Goal: Task Accomplishment & Management: Complete application form

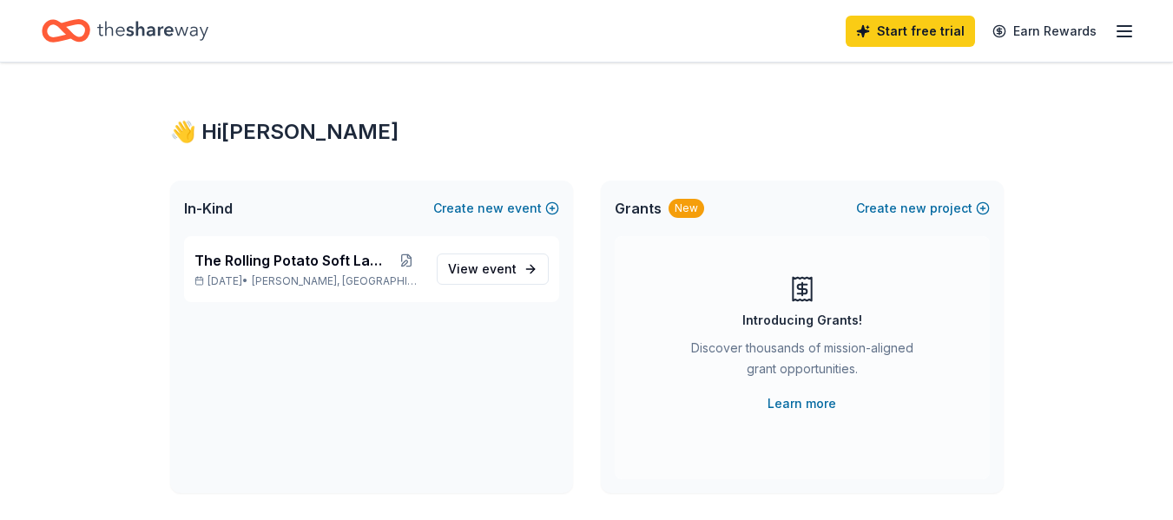
click at [684, 211] on div "New" at bounding box center [687, 208] width 36 height 19
click at [636, 208] on span "Grants" at bounding box center [638, 208] width 47 height 21
click at [480, 207] on button "Create new event" at bounding box center [496, 208] width 126 height 21
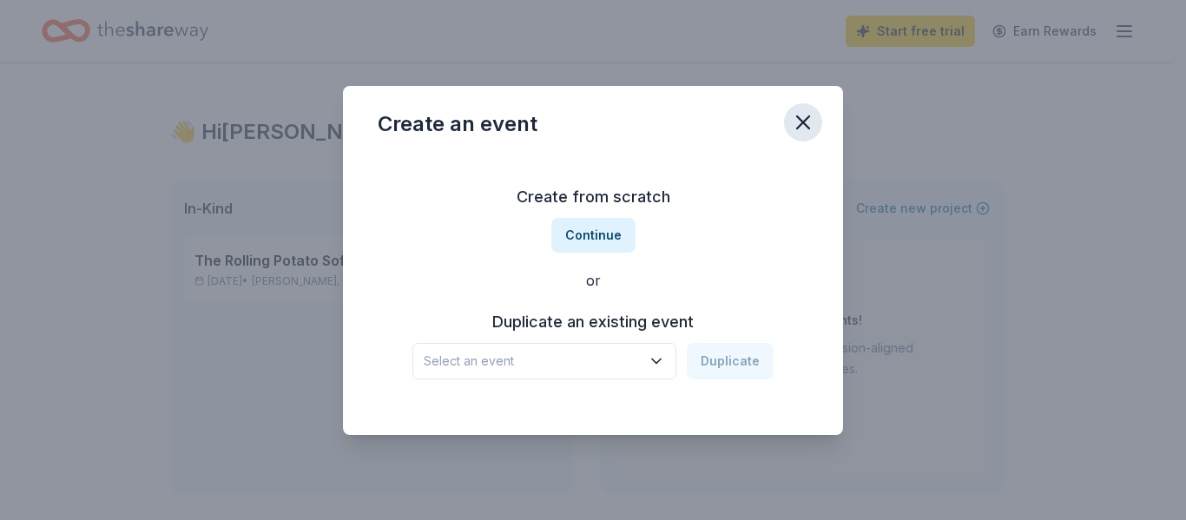
click at [806, 123] on icon "button" at bounding box center [803, 122] width 12 height 12
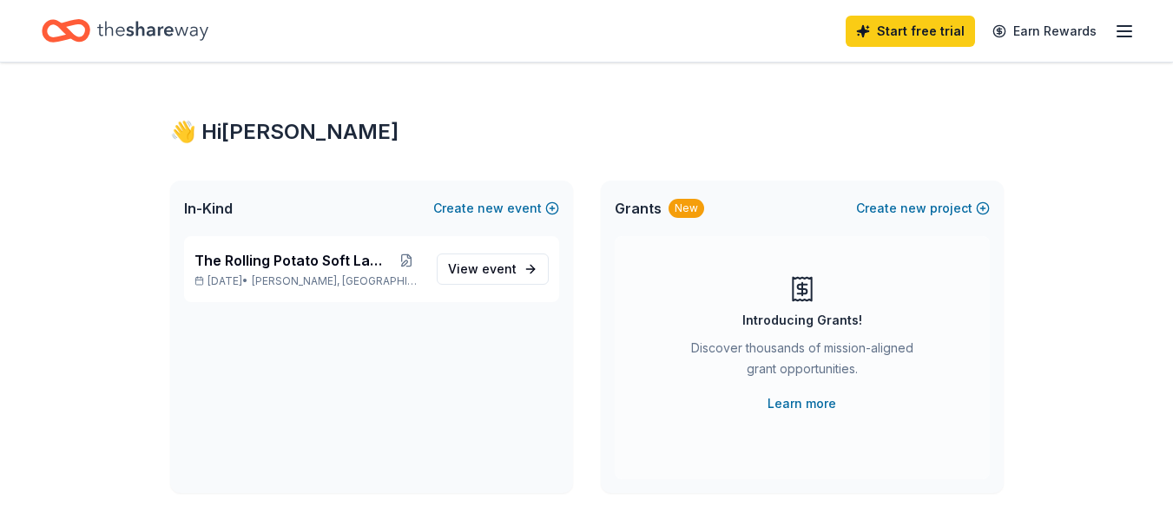
click at [643, 208] on span "Grants" at bounding box center [638, 208] width 47 height 21
click at [885, 202] on button "Create new project" at bounding box center [923, 208] width 134 height 21
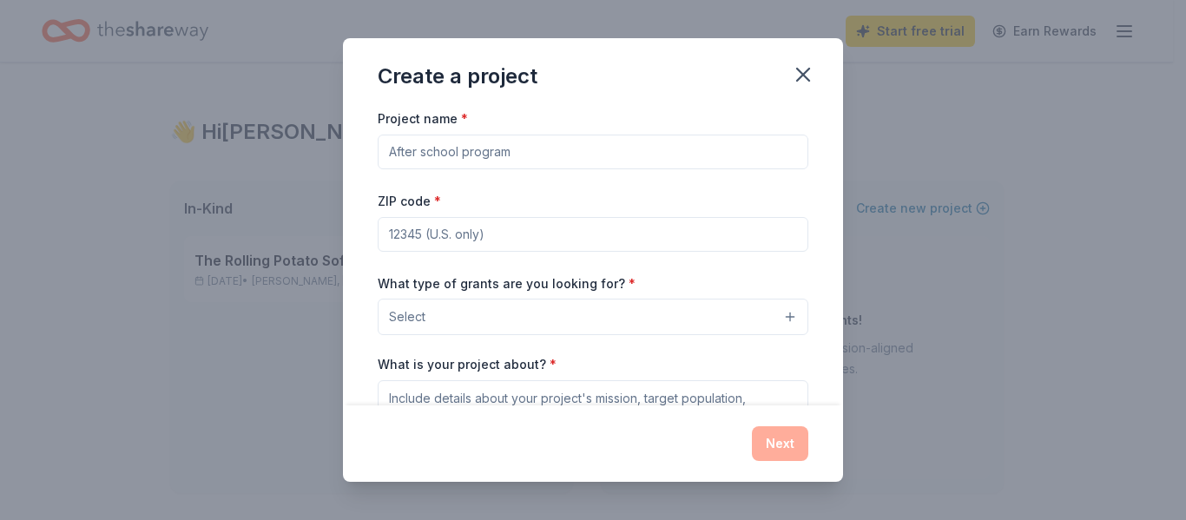
click at [695, 158] on input "Project name *" at bounding box center [593, 152] width 431 height 35
type input "L"
type input "The Rolling Potato"
click at [572, 238] on input "ZIP code *" at bounding box center [593, 234] width 431 height 35
type input "30084"
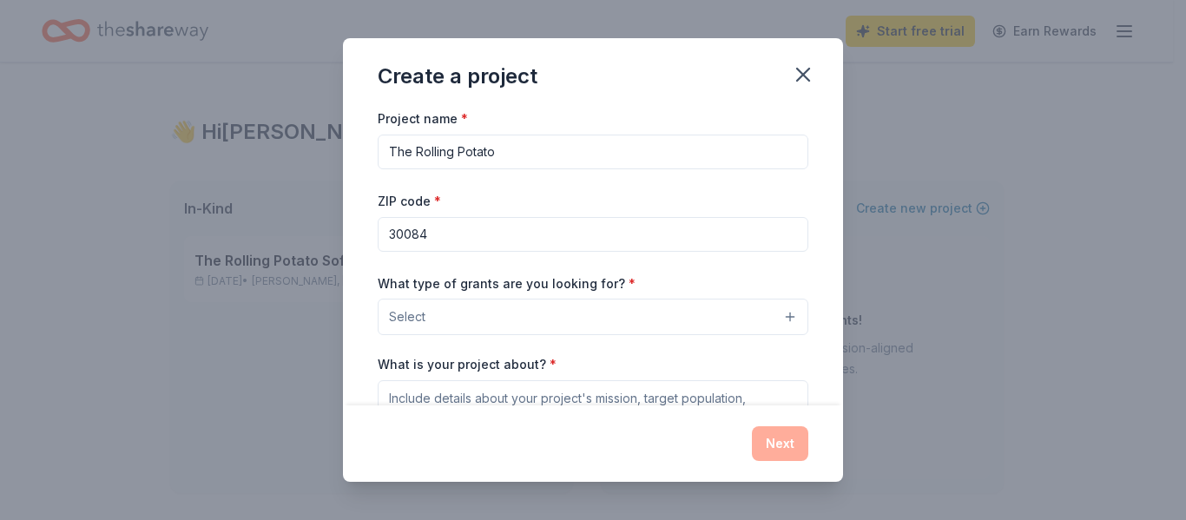
click at [758, 318] on button "Select" at bounding box center [593, 317] width 431 height 36
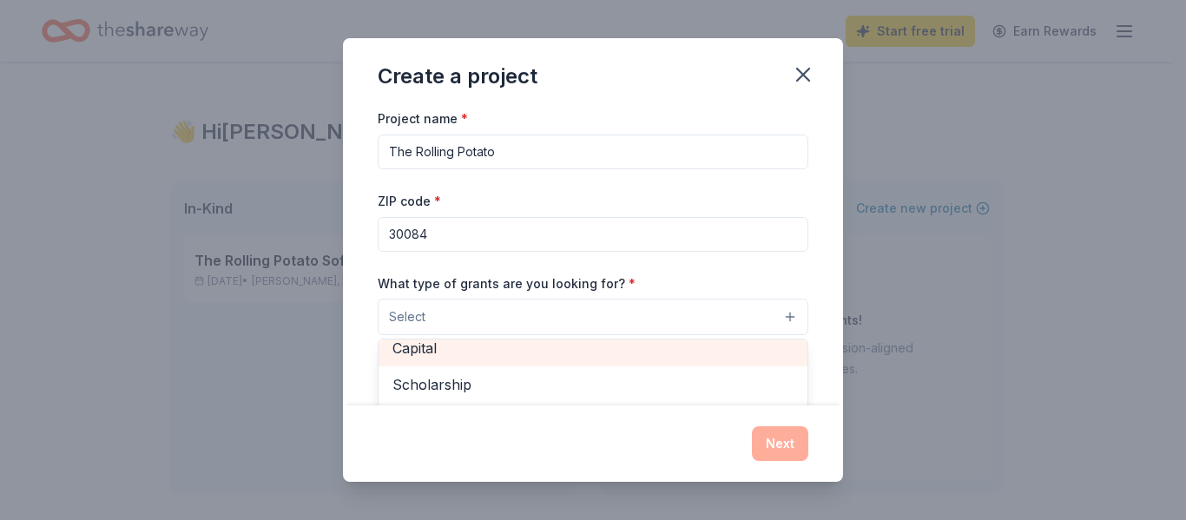
scroll to position [77, 0]
click at [435, 352] on span "Capital" at bounding box center [592, 357] width 401 height 23
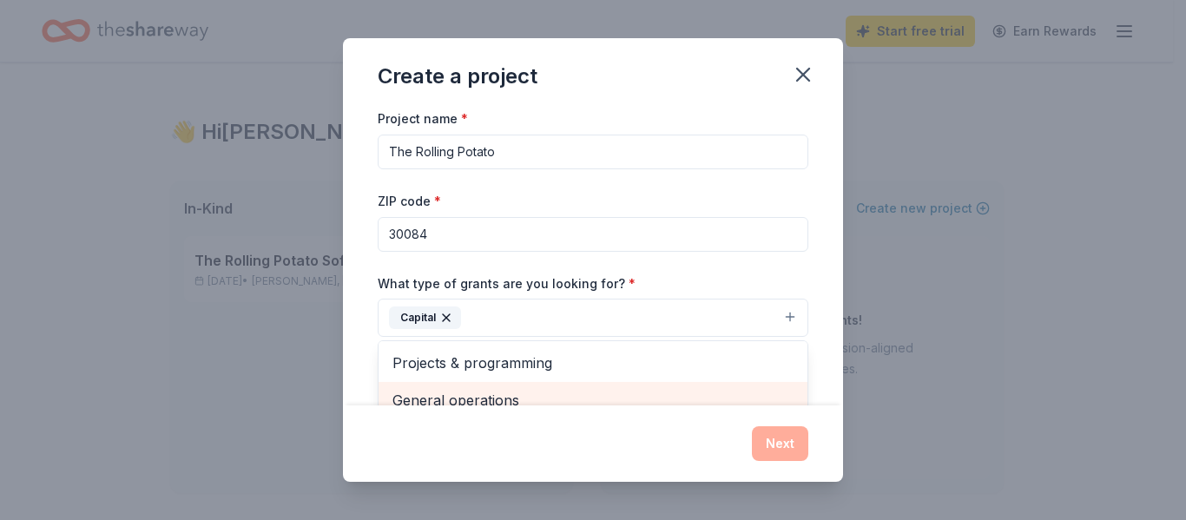
scroll to position [13, 0]
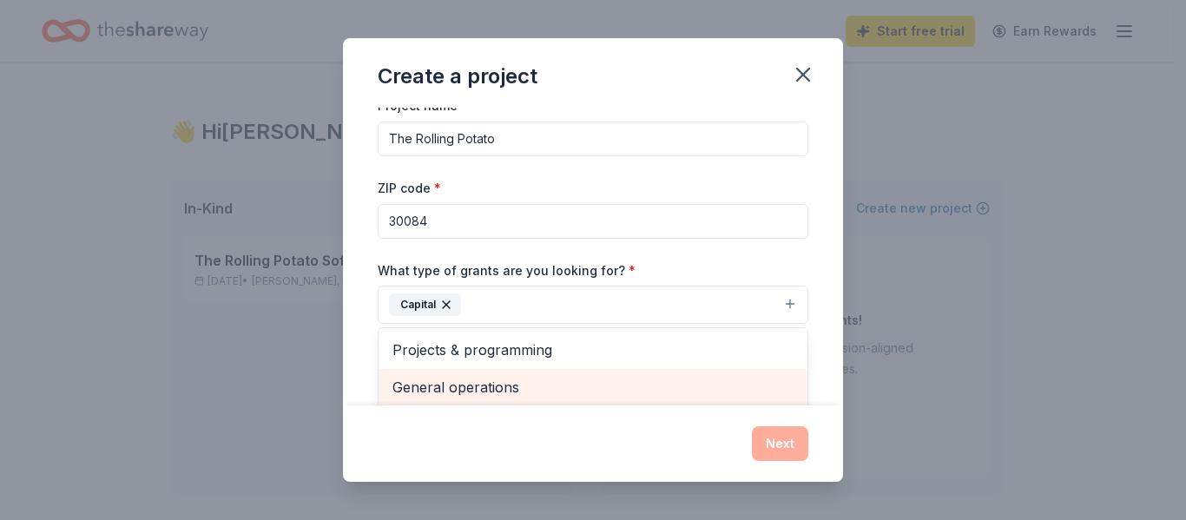
click at [455, 398] on div "General operations" at bounding box center [593, 387] width 429 height 36
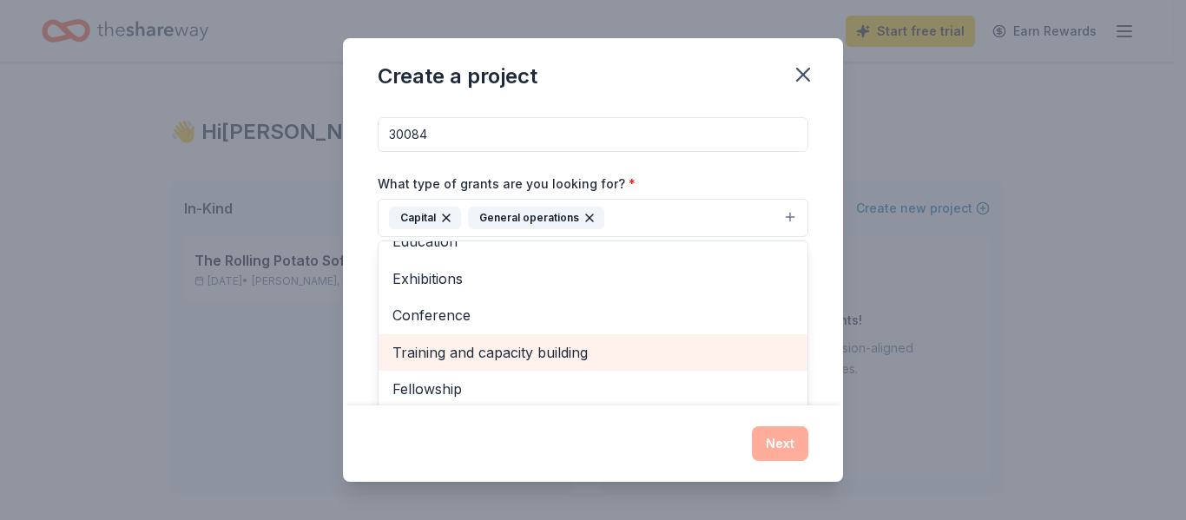
scroll to position [187, 0]
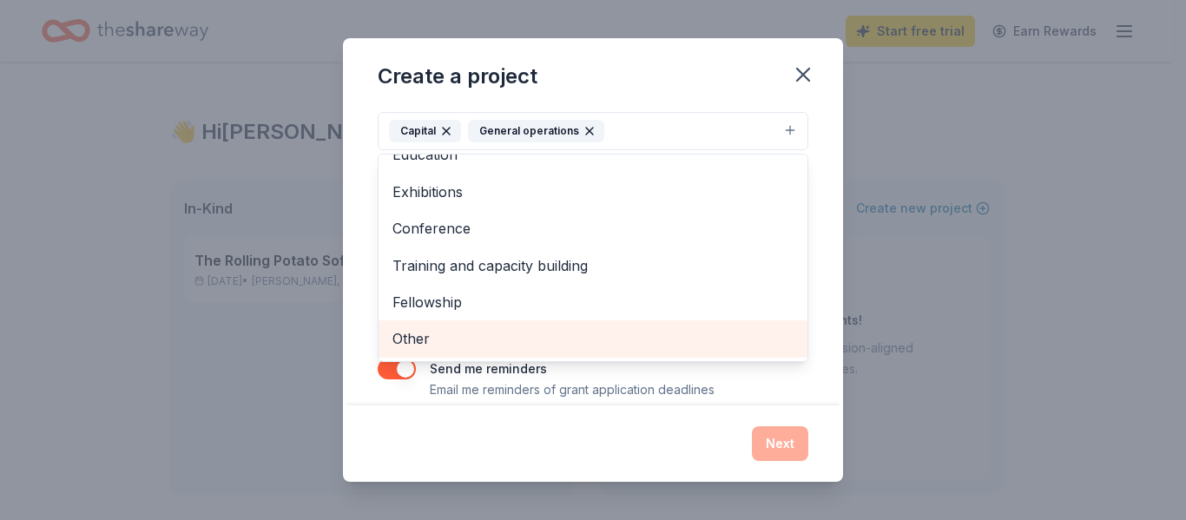
click at [408, 336] on span "Other" at bounding box center [592, 338] width 401 height 23
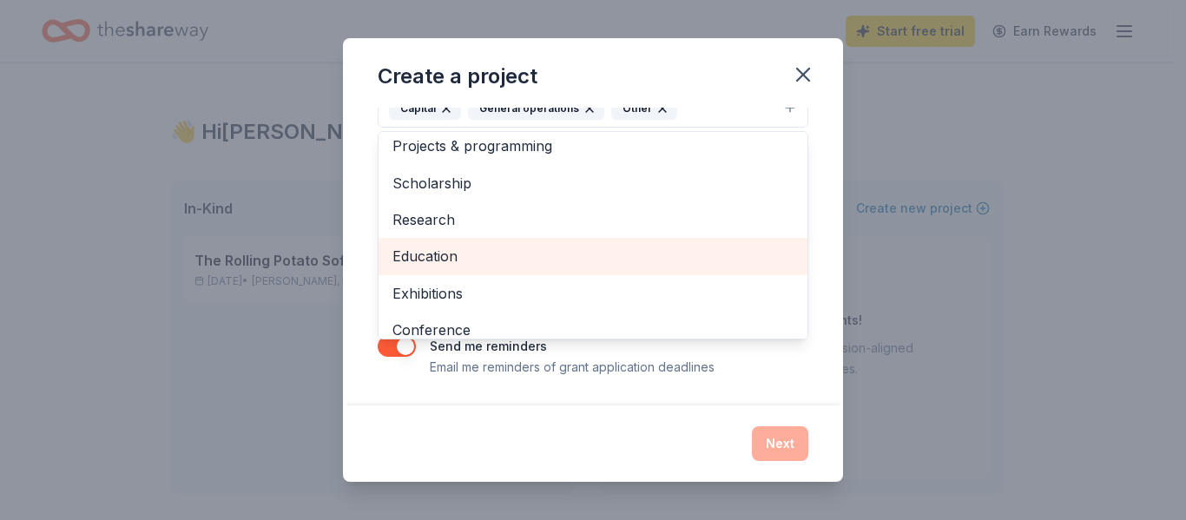
scroll to position [0, 0]
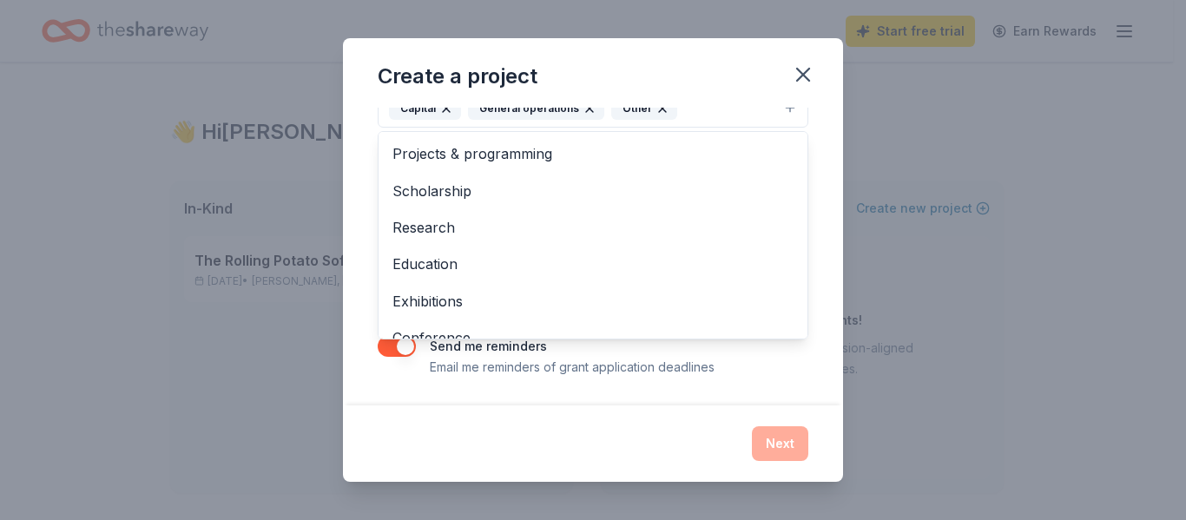
click at [622, 431] on div "Create a project Project name * The Rolling Potato ZIP code * 30084 What type o…" at bounding box center [593, 259] width 500 height 443
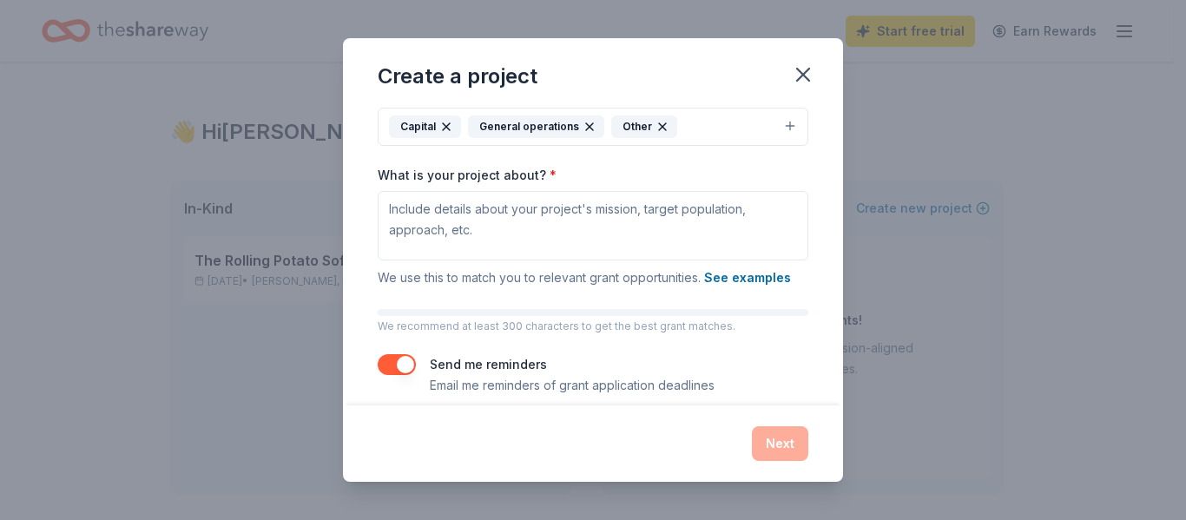
click at [788, 452] on div "Next" at bounding box center [593, 443] width 431 height 35
click at [511, 176] on label "What is your project about? *" at bounding box center [467, 175] width 179 height 17
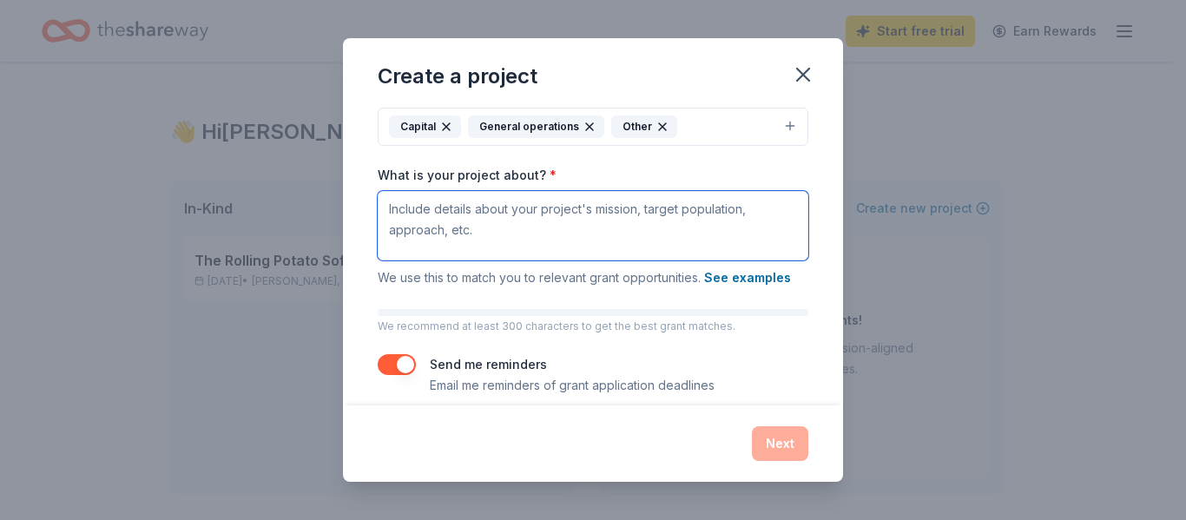
click at [511, 191] on textarea "What is your project about? *" at bounding box center [593, 225] width 431 height 69
drag, startPoint x: 482, startPoint y: 226, endPoint x: 385, endPoint y: 229, distance: 96.4
click at [385, 229] on textarea "What is your project about? *" at bounding box center [593, 225] width 431 height 69
drag, startPoint x: 409, startPoint y: 208, endPoint x: 651, endPoint y: 229, distance: 243.1
click at [649, 228] on textarea "What is your project about? *" at bounding box center [593, 225] width 431 height 69
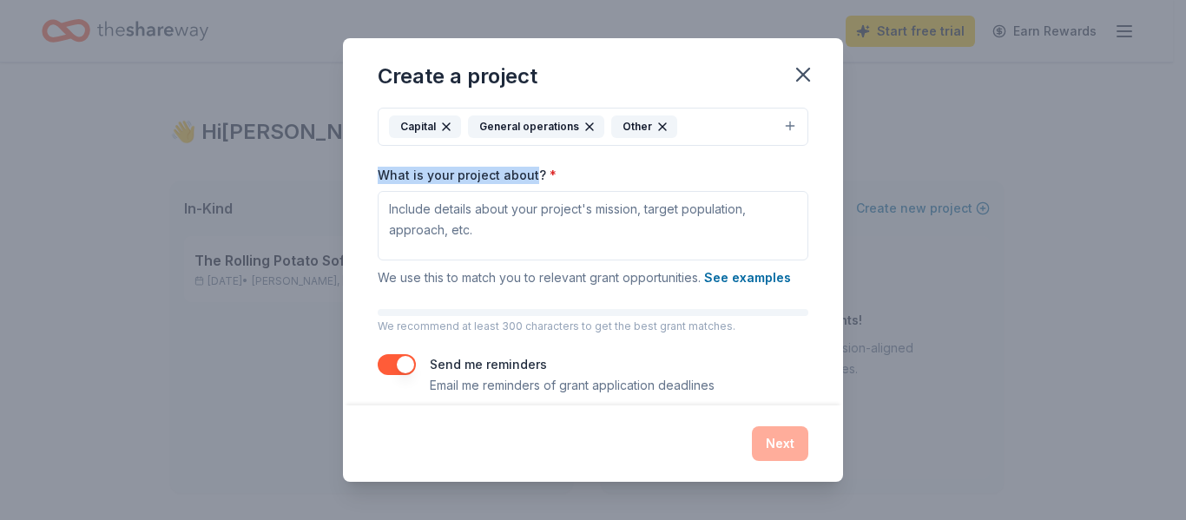
drag, startPoint x: 531, startPoint y: 174, endPoint x: 375, endPoint y: 167, distance: 156.4
click at [375, 167] on div "Project name * The Rolling Potato ZIP code * 30084 What type of grants are you …" at bounding box center [593, 256] width 500 height 297
copy label "What is your project about"
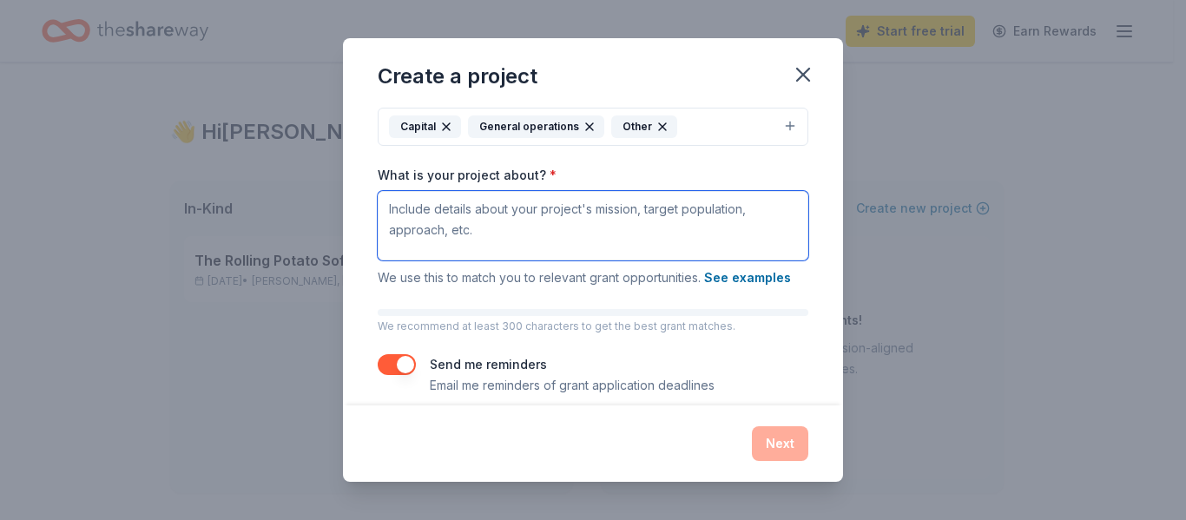
click at [495, 225] on textarea "What is your project about? *" at bounding box center [593, 225] width 431 height 69
click at [574, 227] on textarea "What is your project about? *" at bounding box center [593, 225] width 431 height 69
paste textarea "The Rolling Potato is a new catering concept designed to bring people together …"
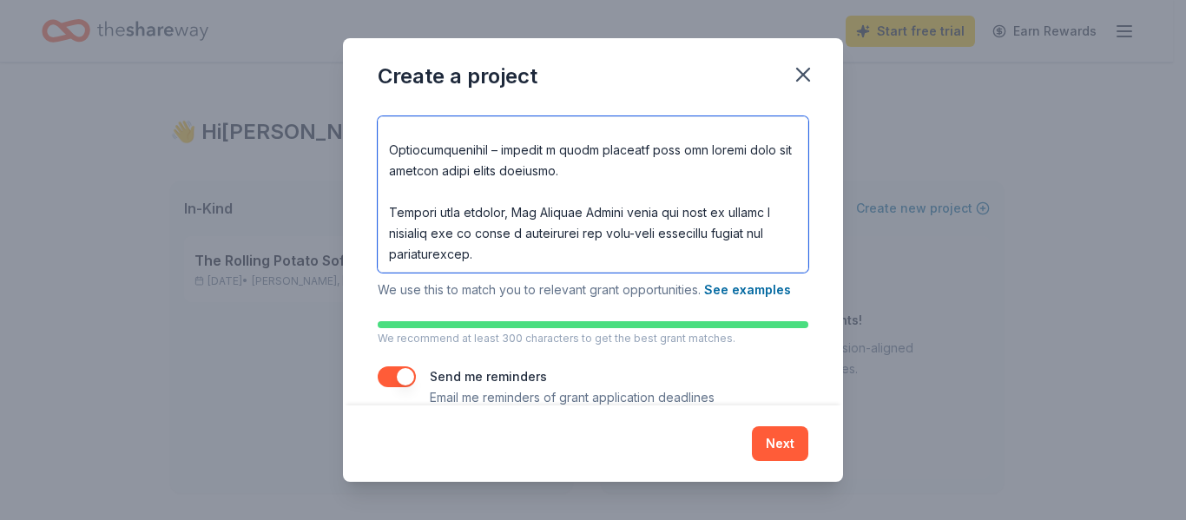
scroll to position [296, 0]
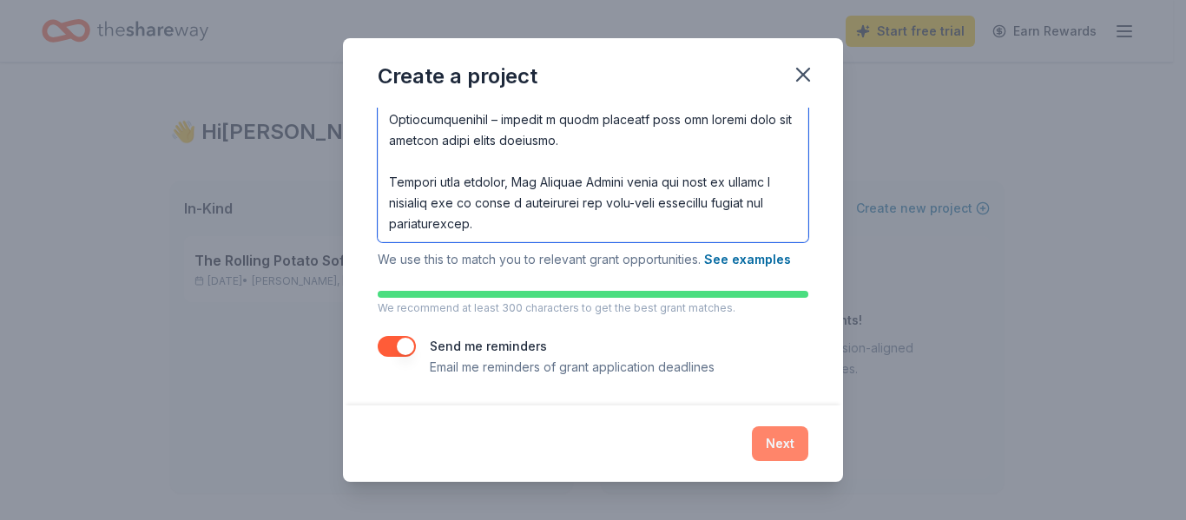
type textarea "The Rolling Potato is a new catering concept designed to bring people together …"
click at [780, 441] on button "Next" at bounding box center [780, 443] width 56 height 35
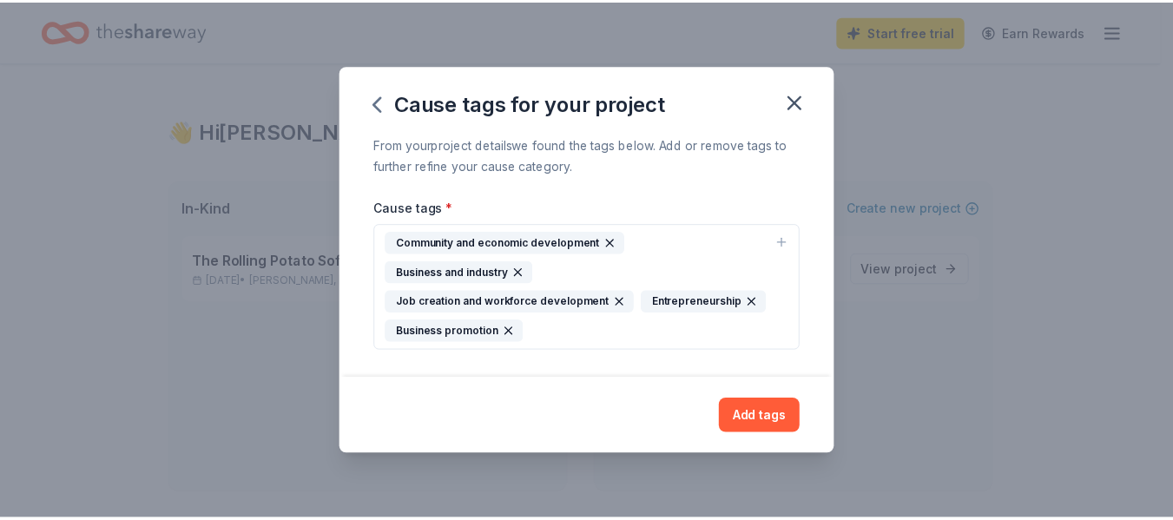
scroll to position [0, 0]
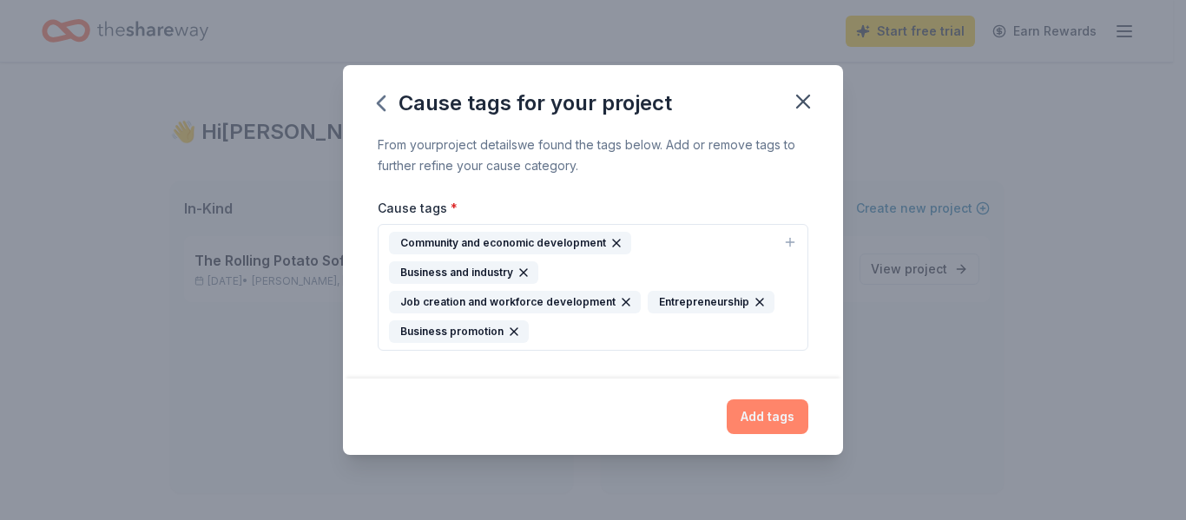
click at [765, 425] on button "Add tags" at bounding box center [768, 416] width 82 height 35
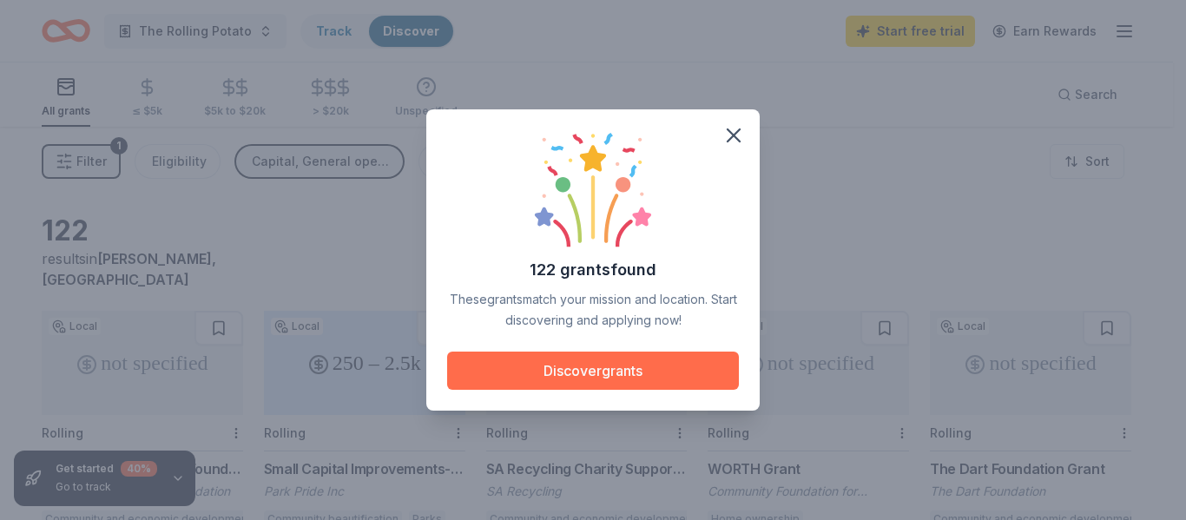
click at [562, 375] on button "Discover grants" at bounding box center [593, 371] width 292 height 38
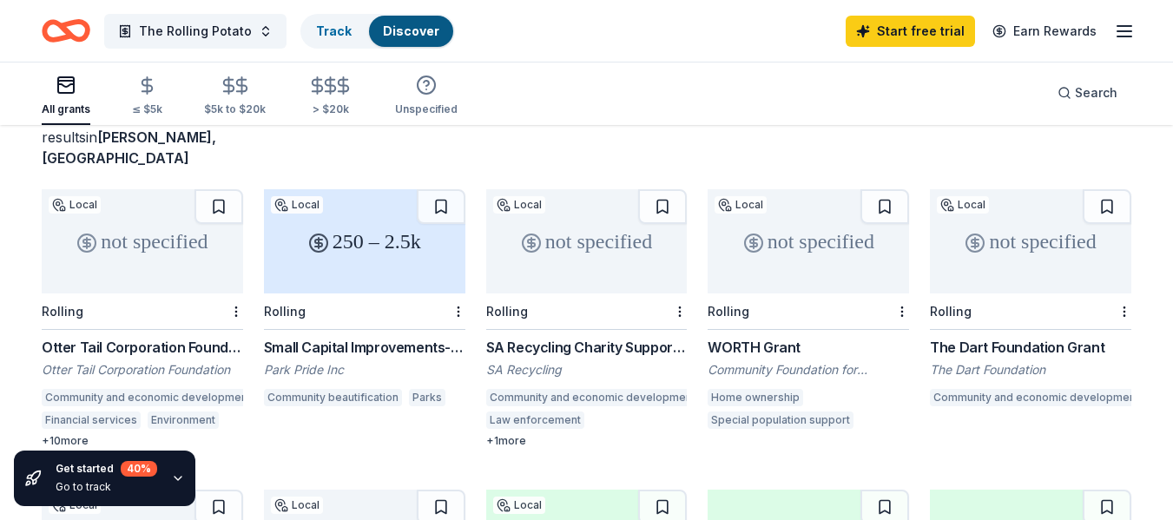
scroll to position [121, 0]
click at [126, 213] on div "not specified" at bounding box center [142, 242] width 201 height 104
click at [384, 245] on div "250 – 2.5k" at bounding box center [364, 242] width 201 height 104
click at [563, 338] on div "SA Recycling Charity Support Grant" at bounding box center [586, 348] width 201 height 21
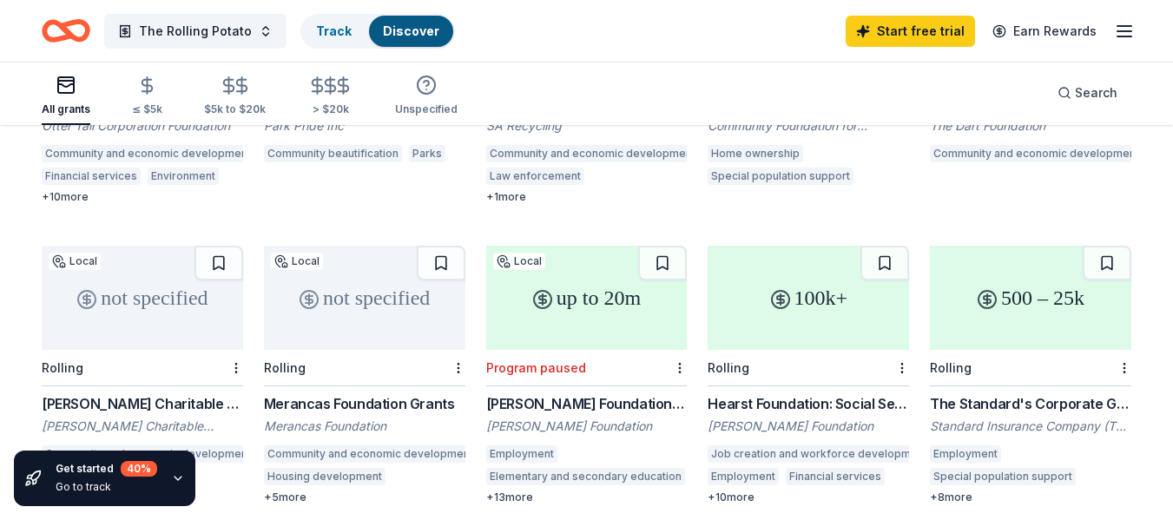
scroll to position [381, 0]
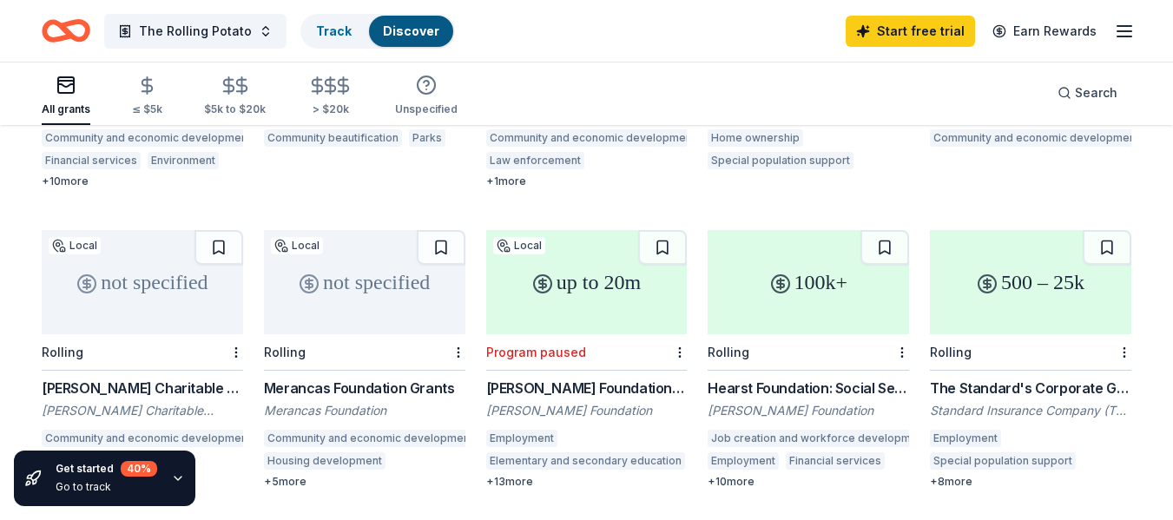
click at [806, 378] on div "Hearst Foundation: Social Service Grant" at bounding box center [808, 388] width 201 height 21
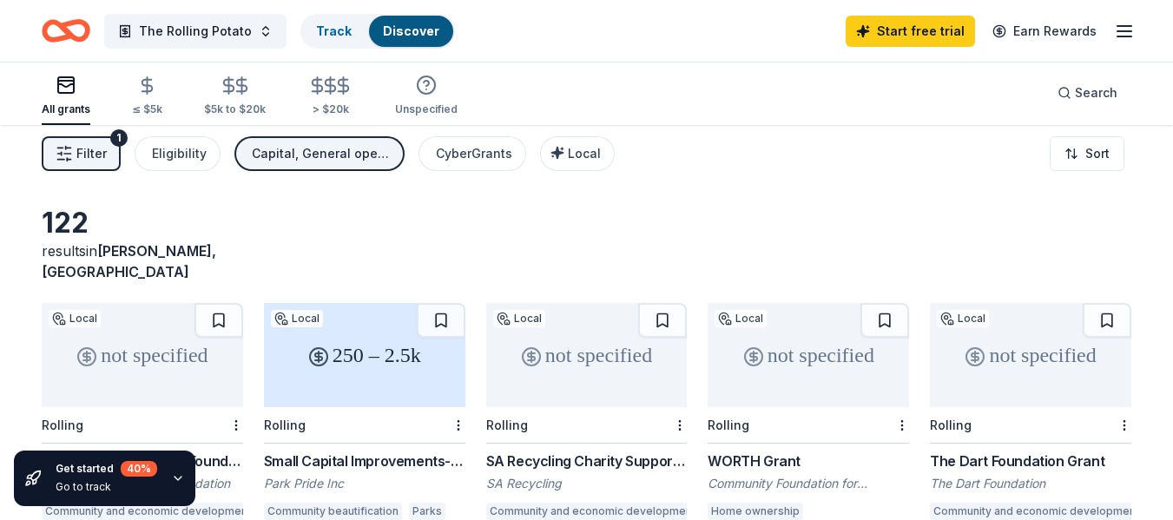
scroll to position [0, 0]
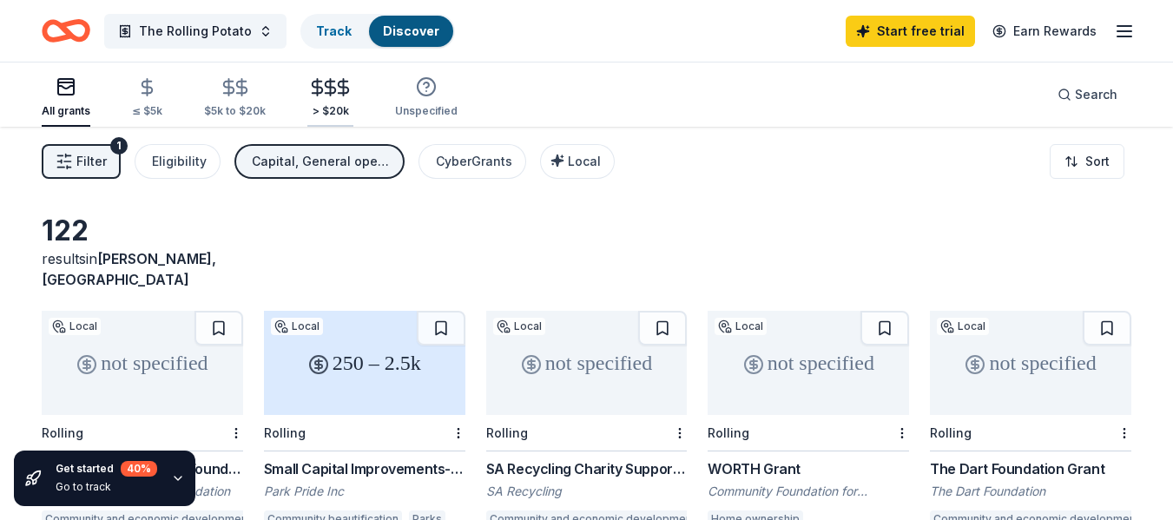
click at [343, 102] on div "> $20k" at bounding box center [330, 97] width 46 height 41
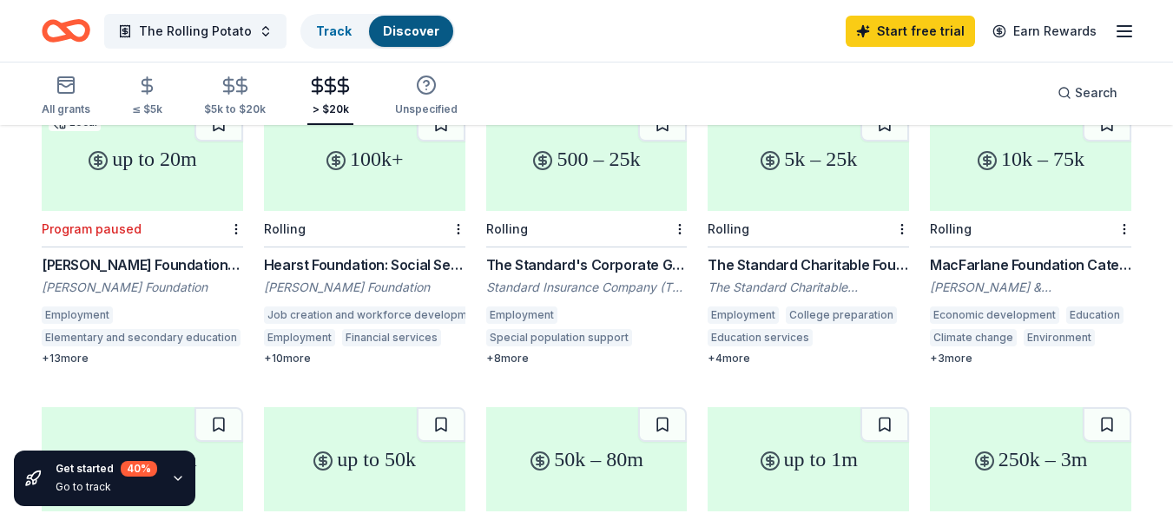
scroll to position [174, 0]
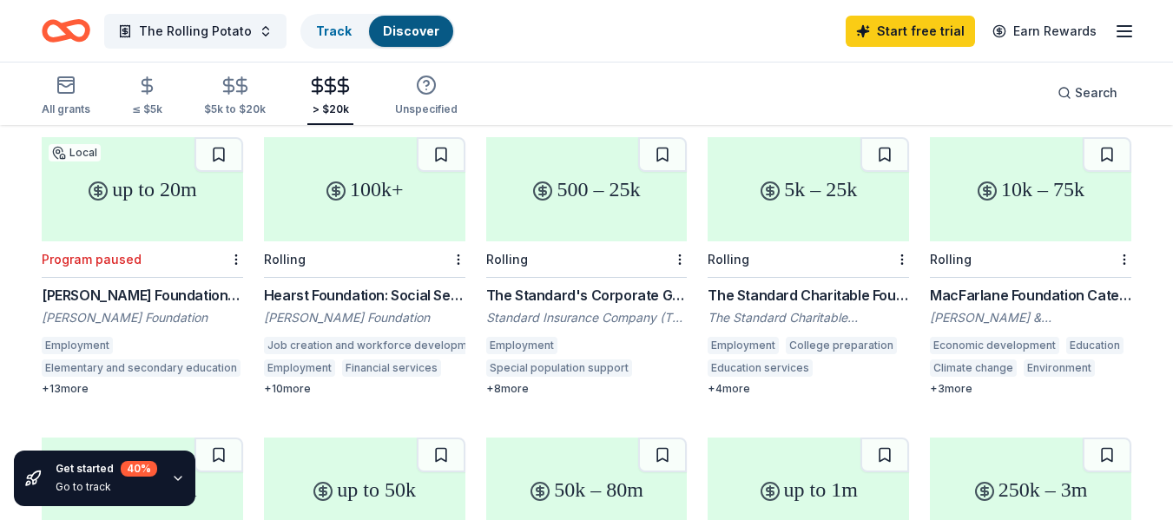
click at [352, 337] on div "Job creation and workforce development Employment Financial services Housing de…" at bounding box center [364, 359] width 201 height 45
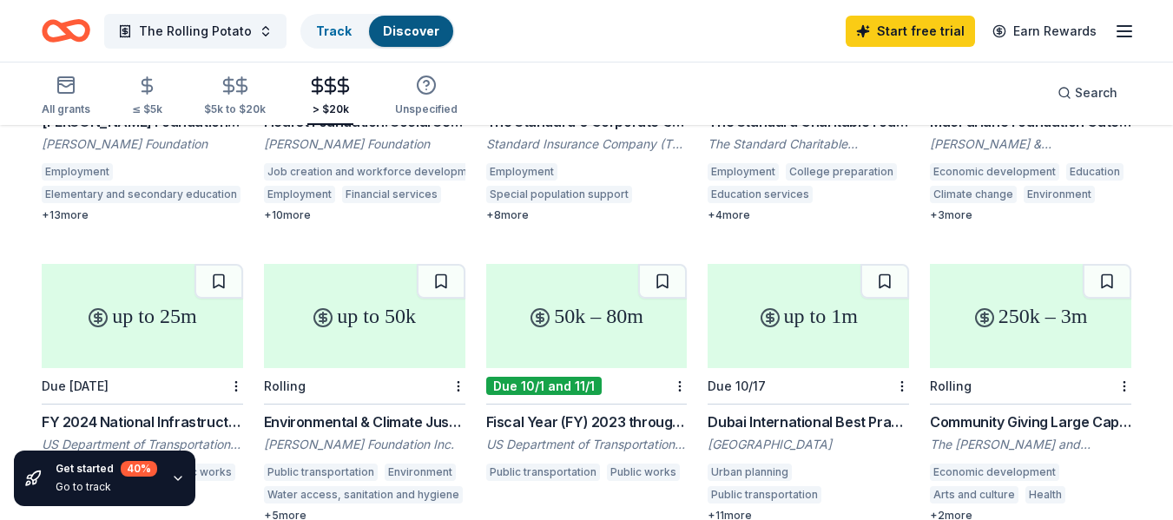
scroll to position [0, 0]
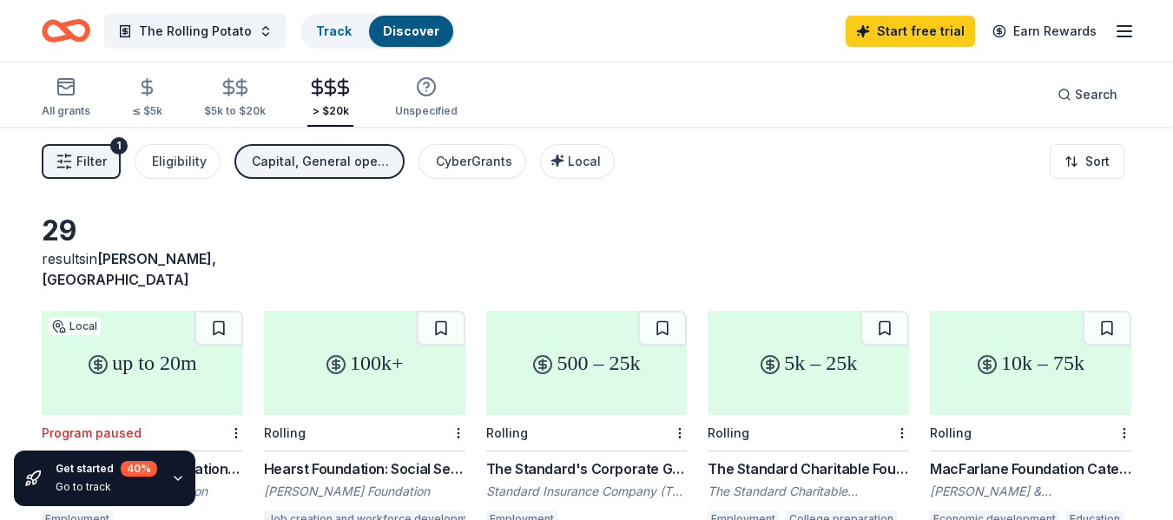
click at [1125, 29] on icon "button" at bounding box center [1124, 31] width 21 height 21
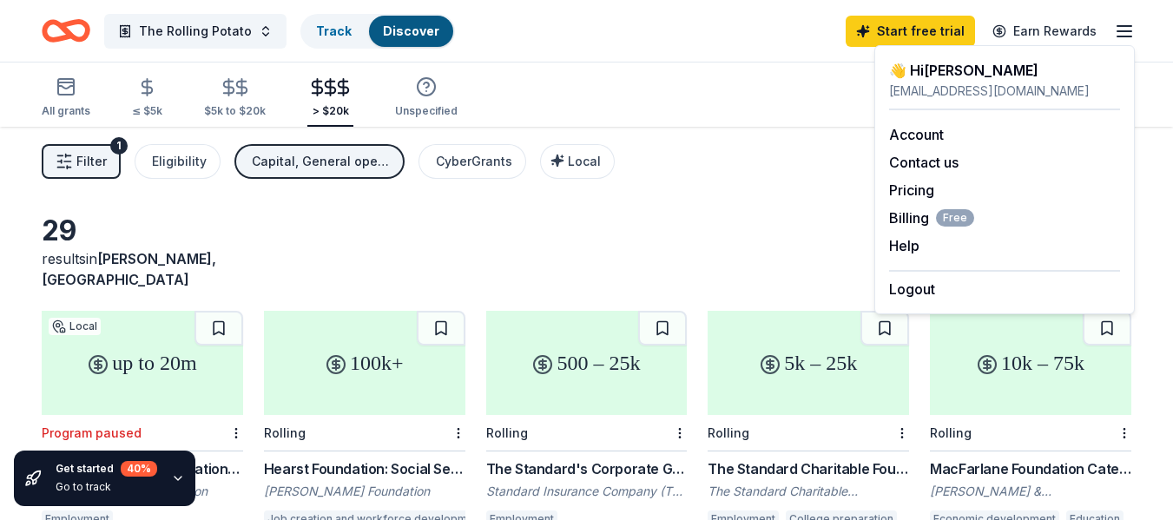
click at [63, 29] on icon "Home" at bounding box center [74, 30] width 27 height 17
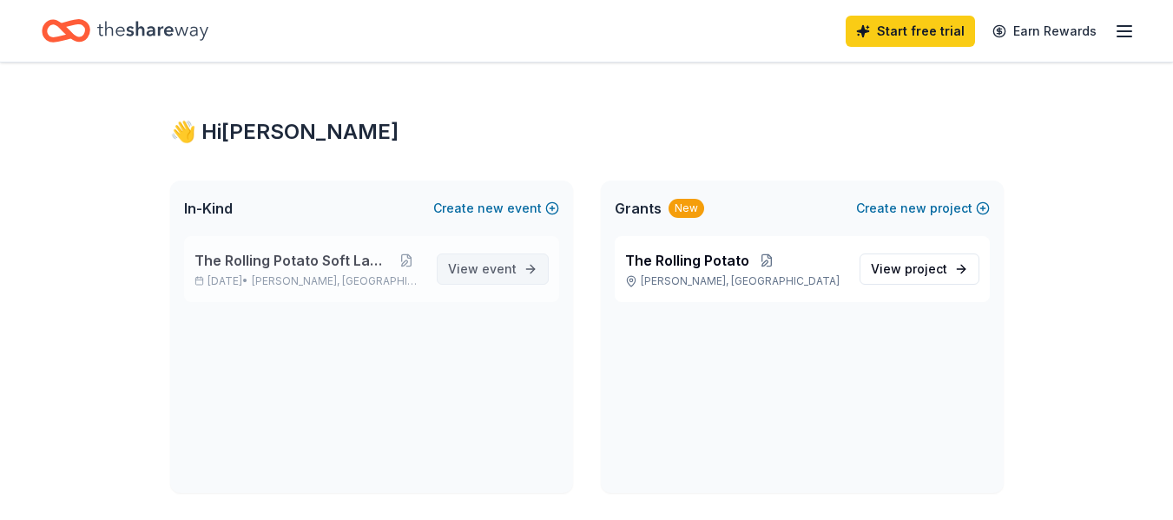
click at [493, 263] on span "event" at bounding box center [499, 268] width 35 height 15
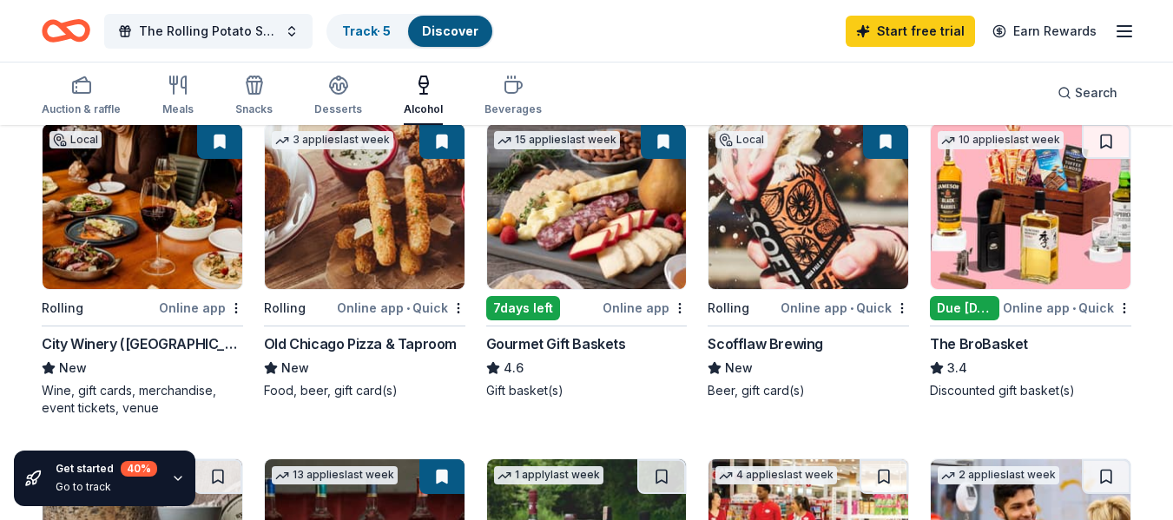
scroll to position [260, 0]
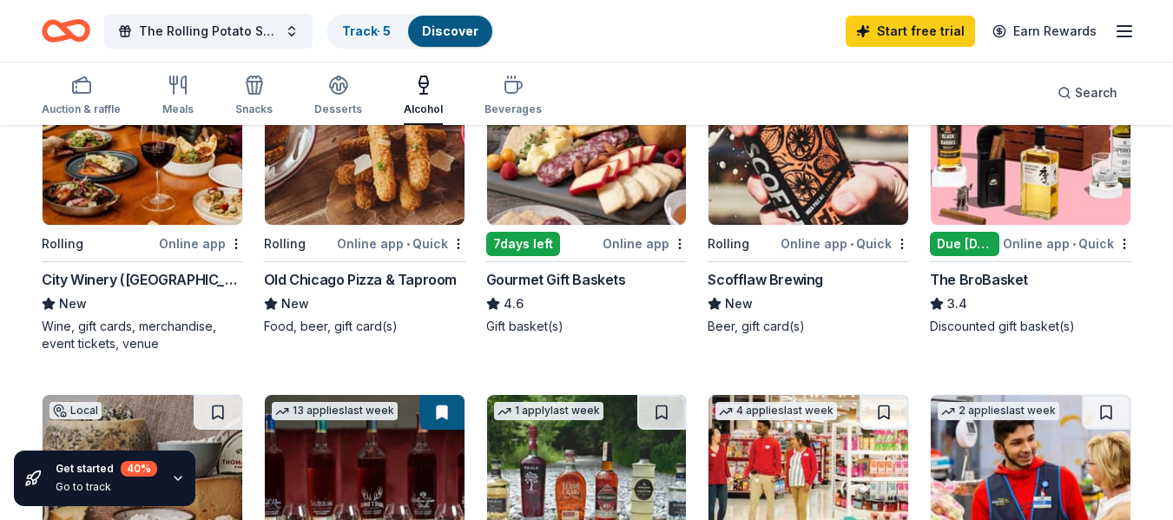
click at [175, 478] on icon "button" at bounding box center [178, 478] width 7 height 3
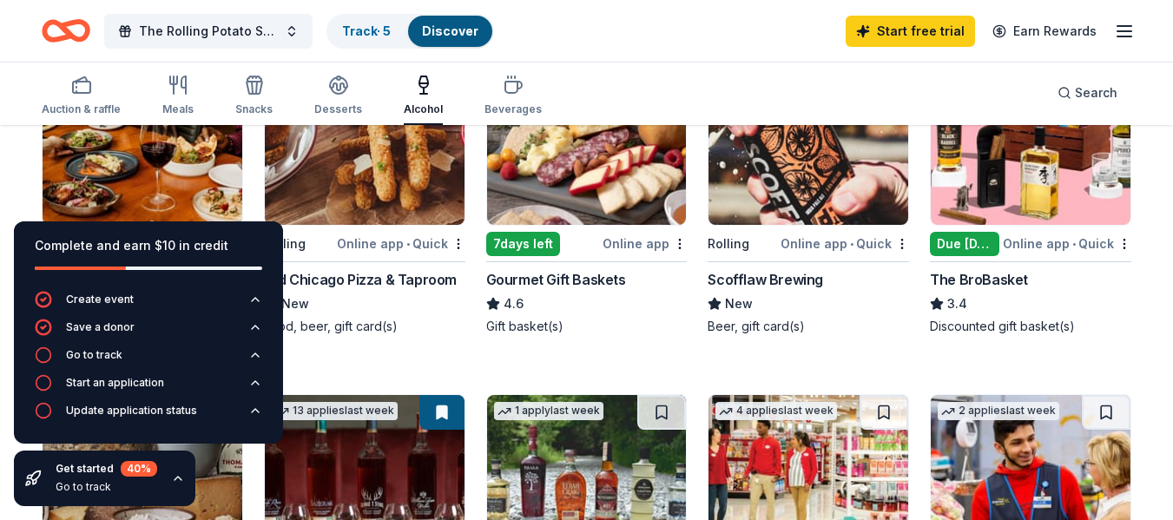
click at [174, 478] on icon "button" at bounding box center [178, 478] width 14 height 14
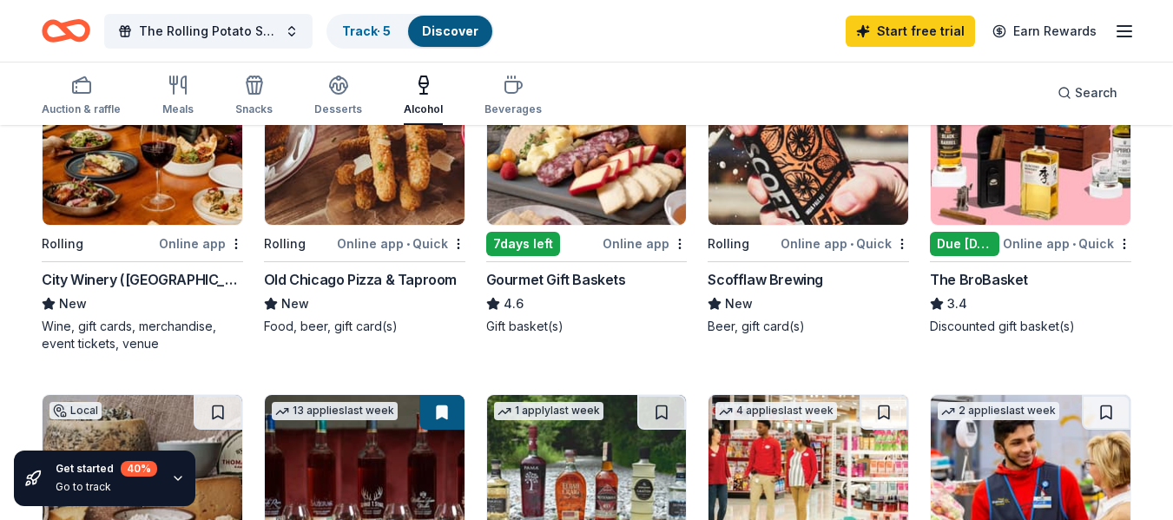
click at [175, 478] on icon "button" at bounding box center [178, 478] width 7 height 3
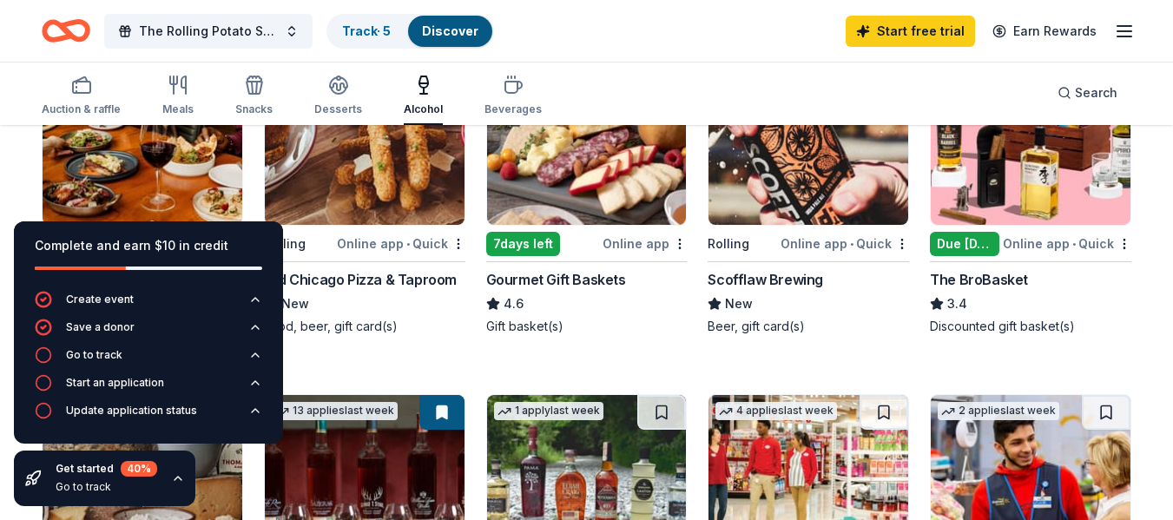
click at [174, 478] on icon "button" at bounding box center [178, 478] width 14 height 14
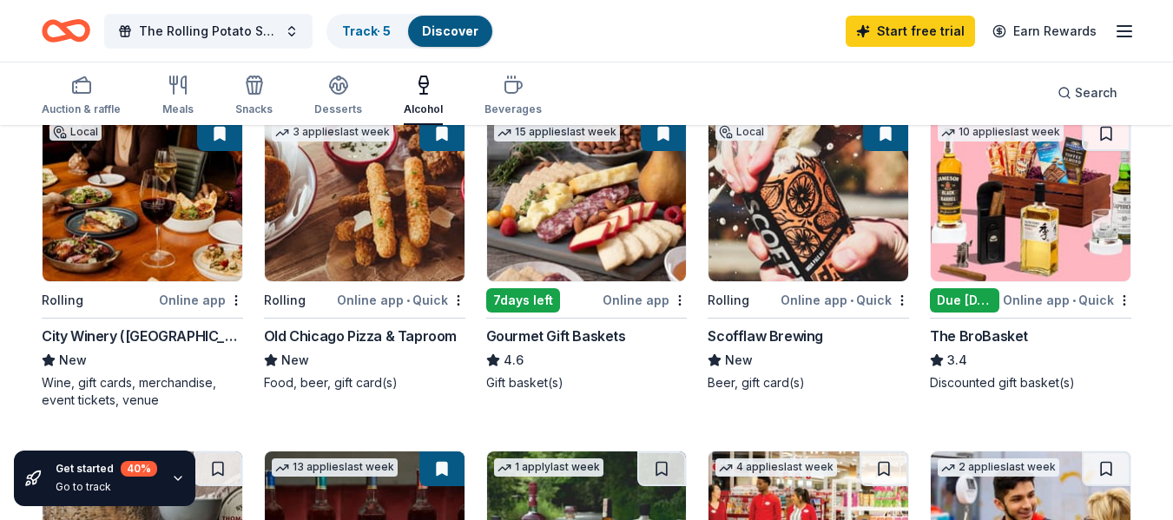
scroll to position [174, 0]
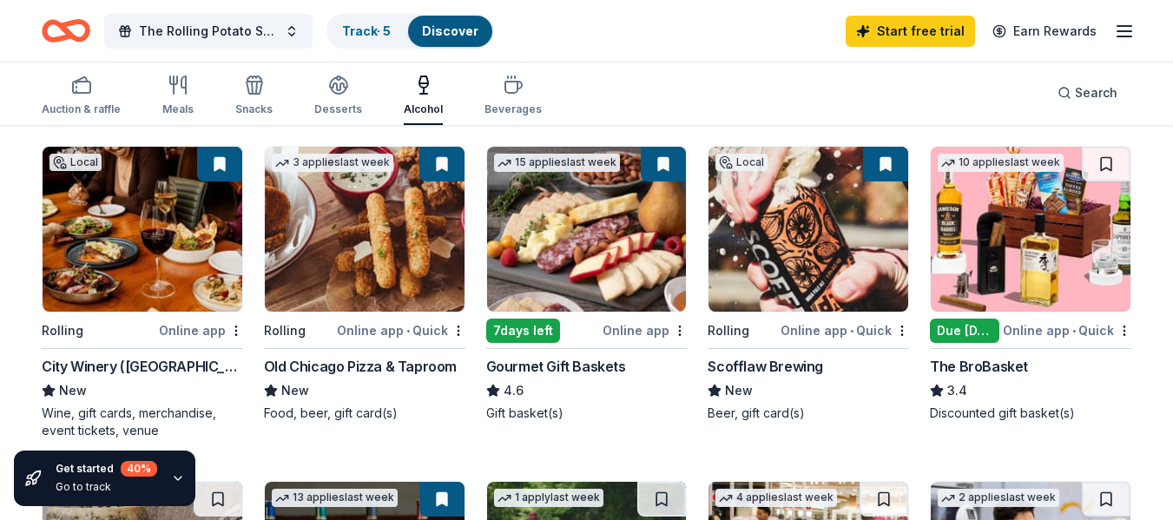
click at [130, 254] on img at bounding box center [143, 229] width 200 height 165
click at [537, 267] on img at bounding box center [587, 229] width 200 height 165
click at [1005, 250] on img at bounding box center [1031, 229] width 200 height 165
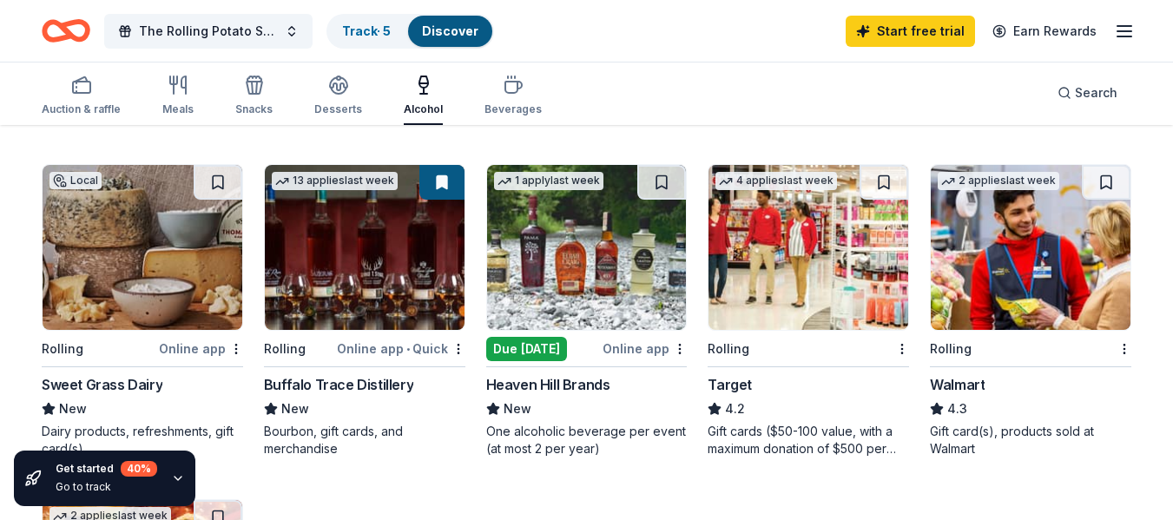
scroll to position [521, 0]
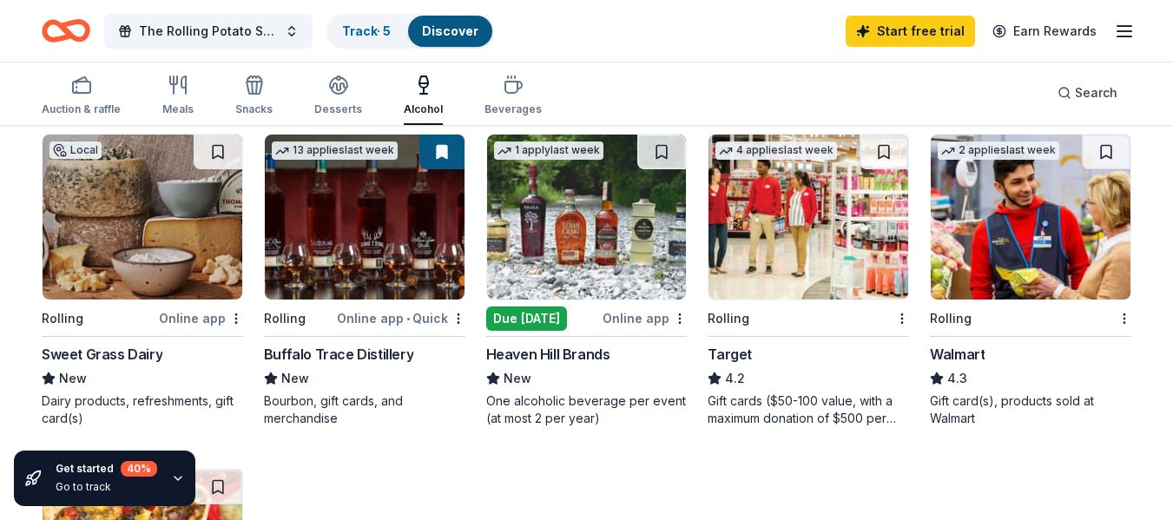
click at [781, 231] on img at bounding box center [808, 217] width 200 height 165
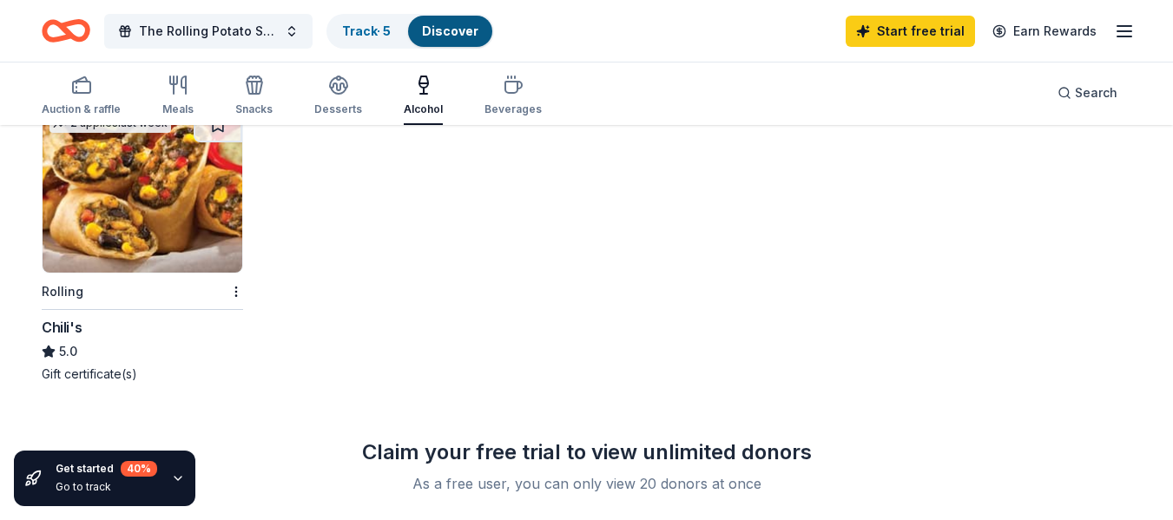
scroll to position [817, 0]
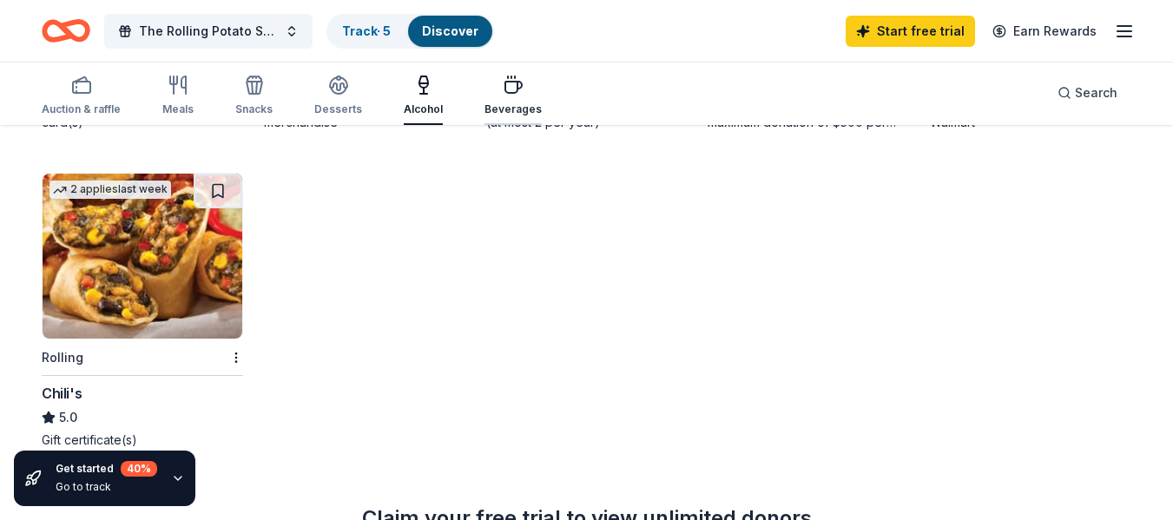
click at [512, 104] on div "Beverages" at bounding box center [512, 109] width 57 height 14
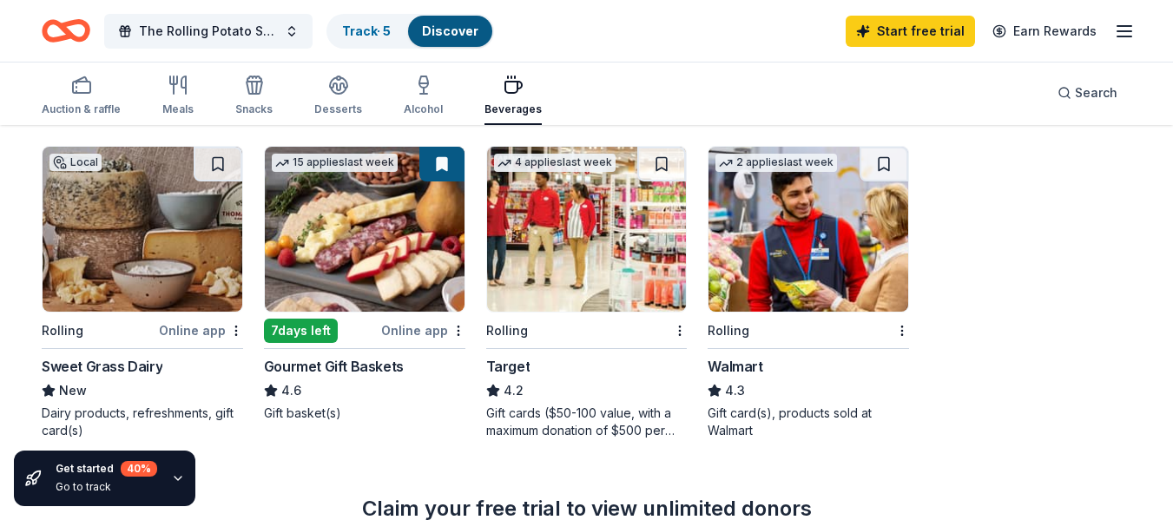
scroll to position [164, 0]
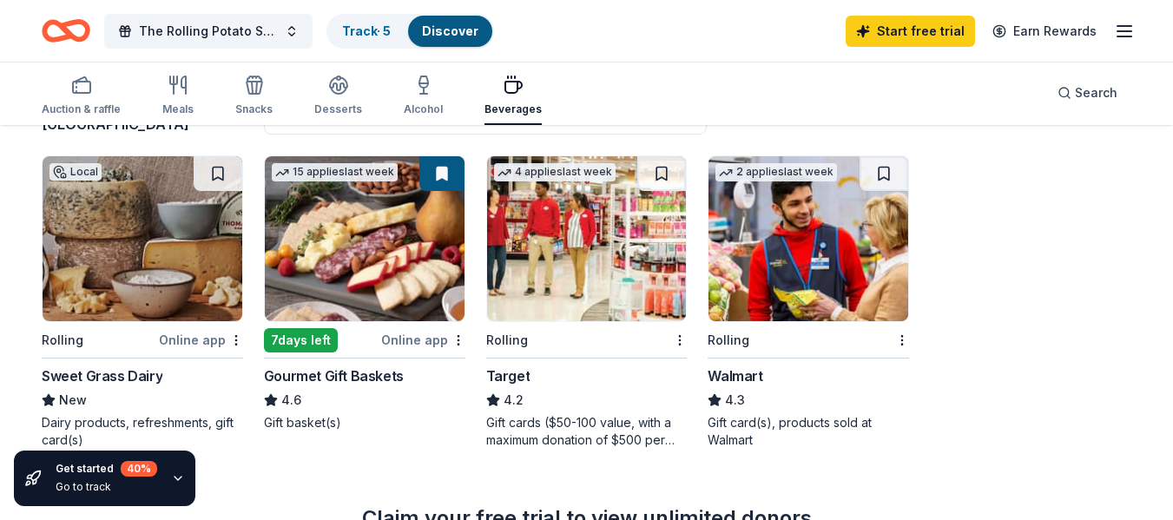
click at [826, 267] on img at bounding box center [808, 238] width 200 height 165
click at [603, 276] on img at bounding box center [587, 238] width 200 height 165
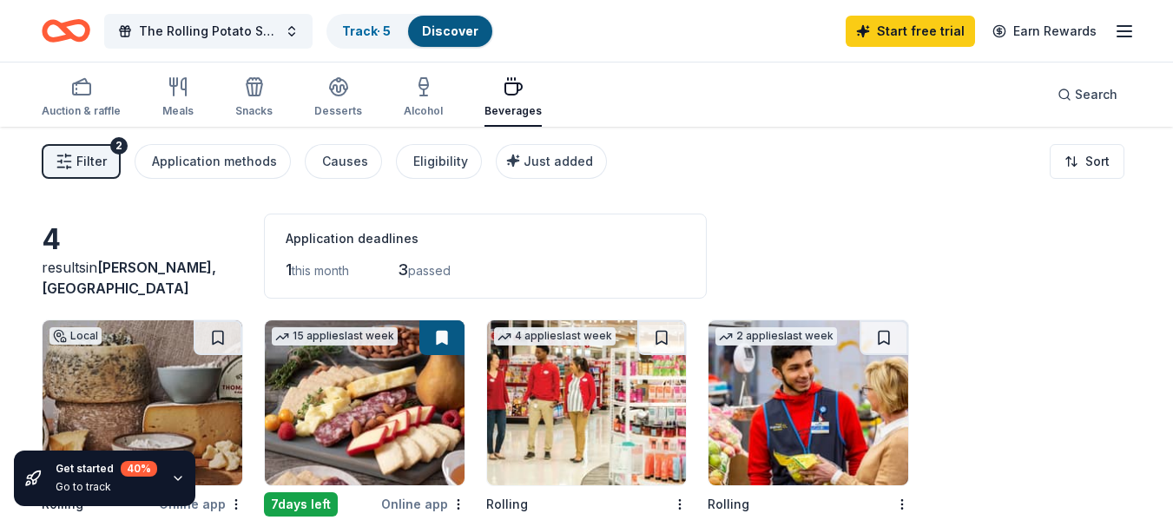
click at [61, 30] on icon "Home" at bounding box center [66, 30] width 49 height 41
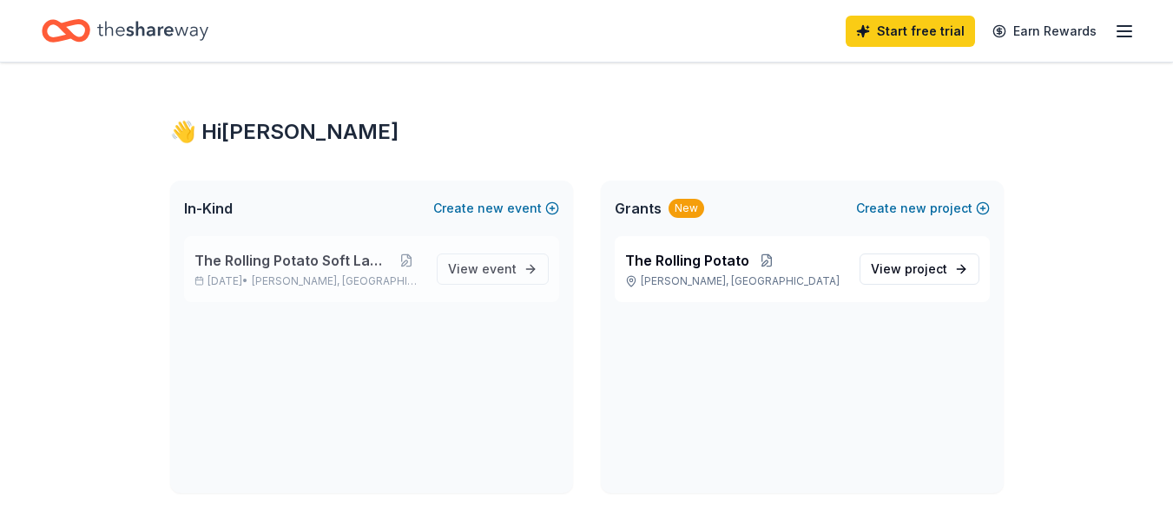
click at [264, 250] on span "The Rolling Potato Soft Launch" at bounding box center [292, 260] width 196 height 21
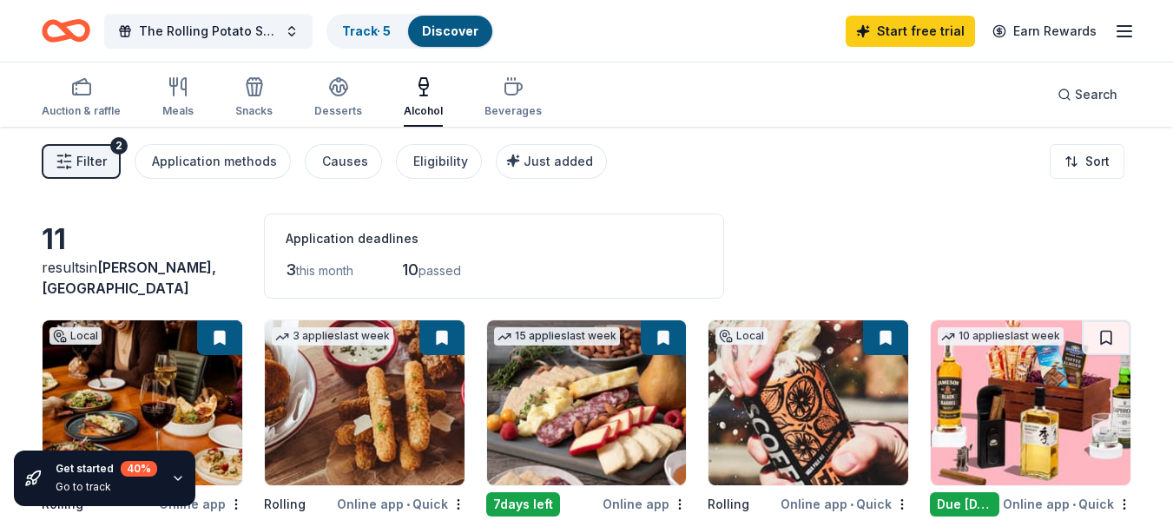
scroll to position [87, 0]
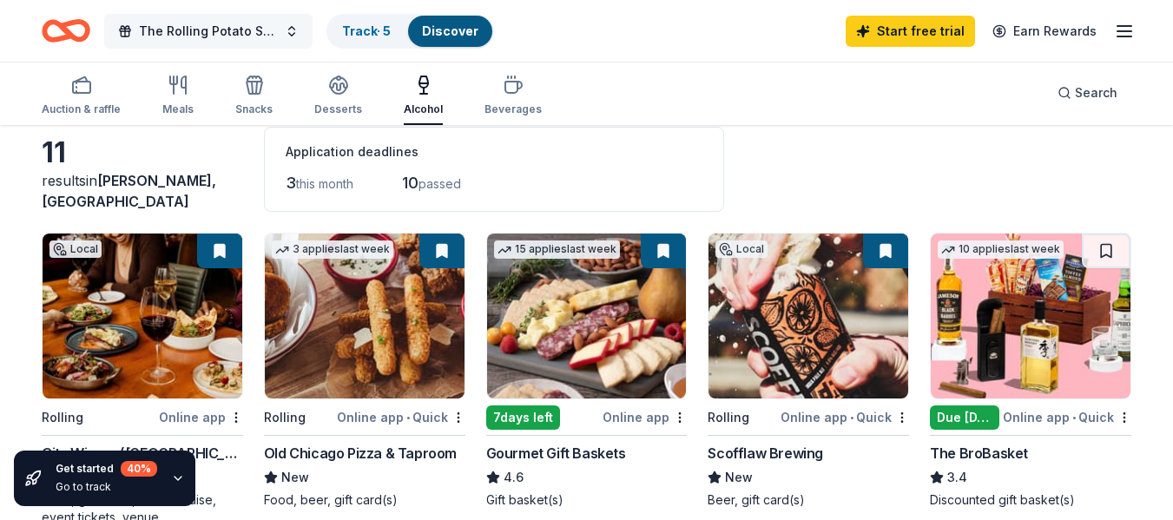
click at [288, 37] on button "The Rolling Potato Soft Launch" at bounding box center [208, 31] width 208 height 35
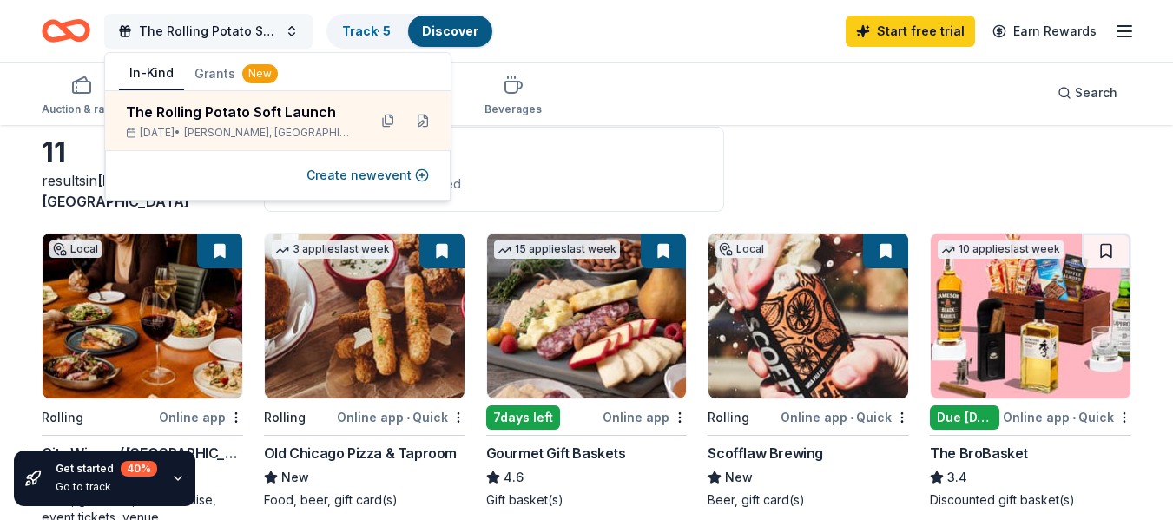
click at [288, 37] on button "The Rolling Potato Soft Launch" at bounding box center [208, 31] width 208 height 35
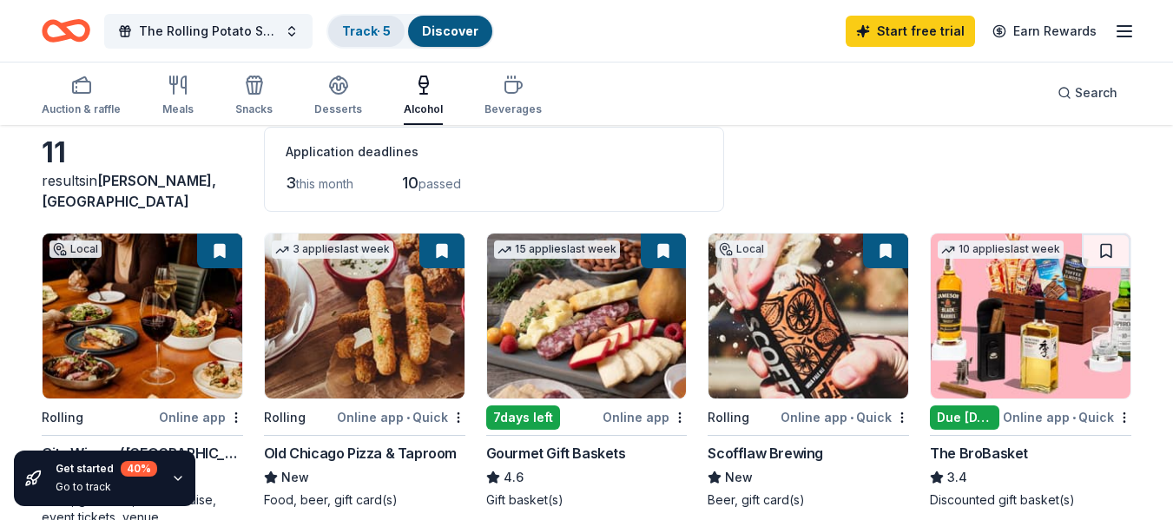
click at [384, 31] on link "Track · 5" at bounding box center [366, 30] width 49 height 15
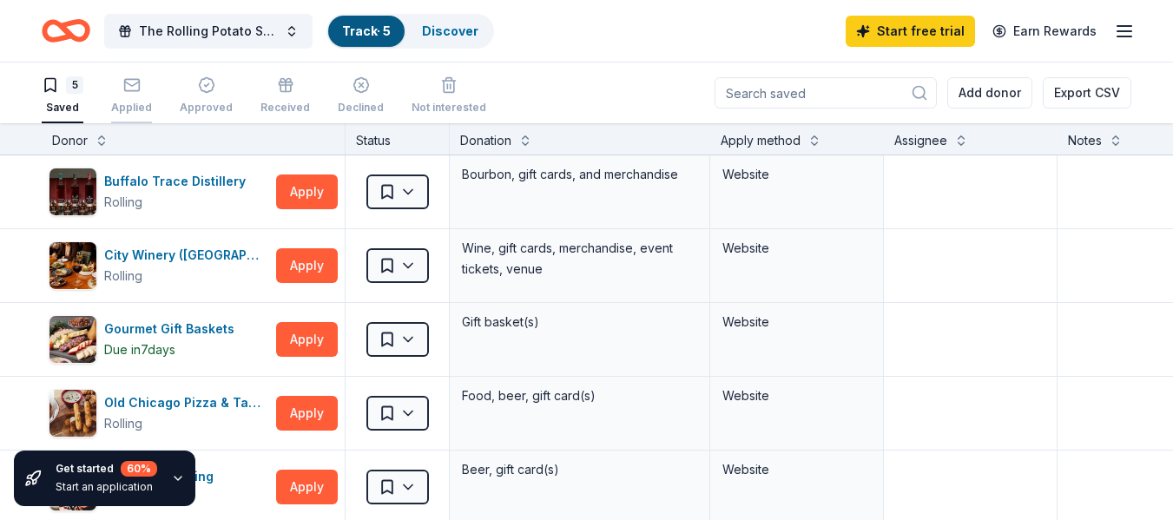
click at [117, 90] on div "button" at bounding box center [131, 84] width 41 height 17
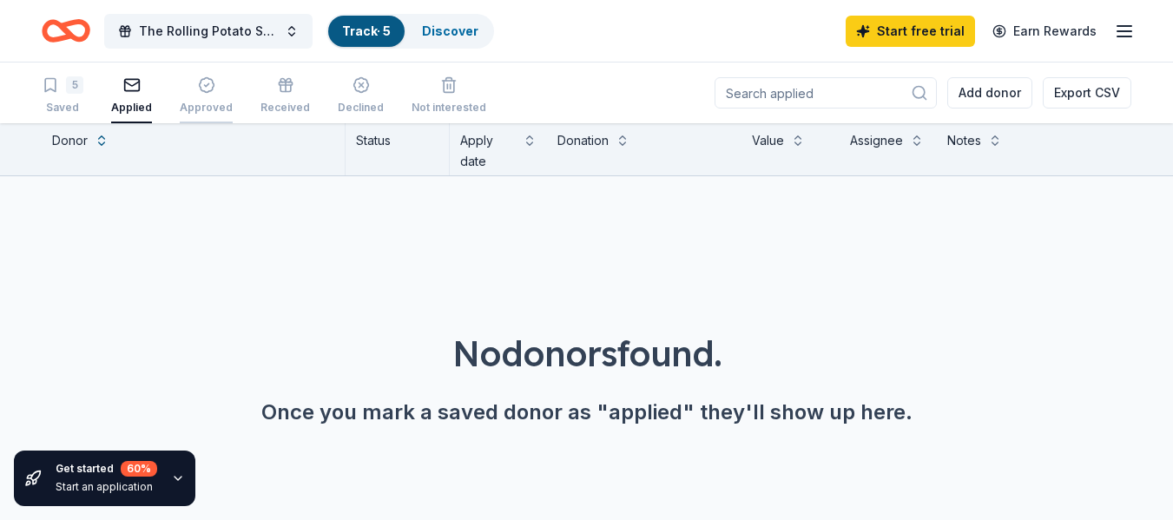
click at [200, 86] on icon "button" at bounding box center [206, 84] width 17 height 17
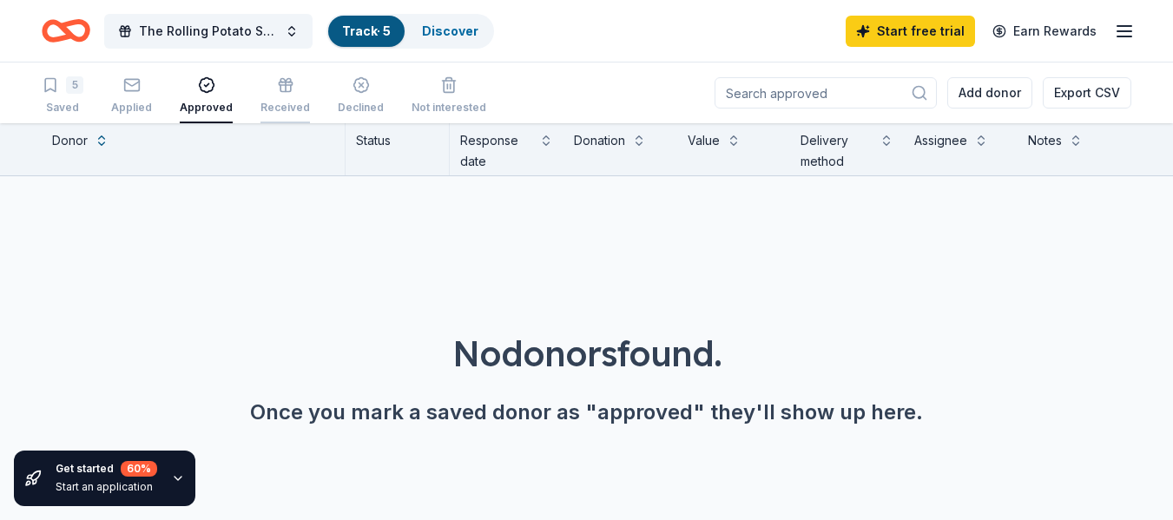
click at [287, 96] on div "Received" at bounding box center [284, 95] width 49 height 38
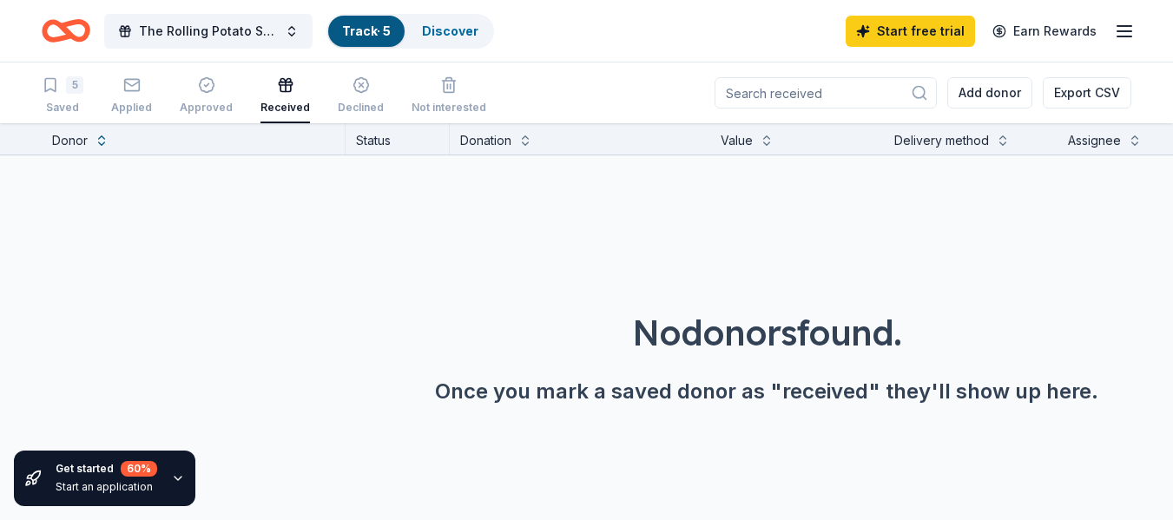
click at [55, 33] on icon "Home" at bounding box center [66, 30] width 49 height 41
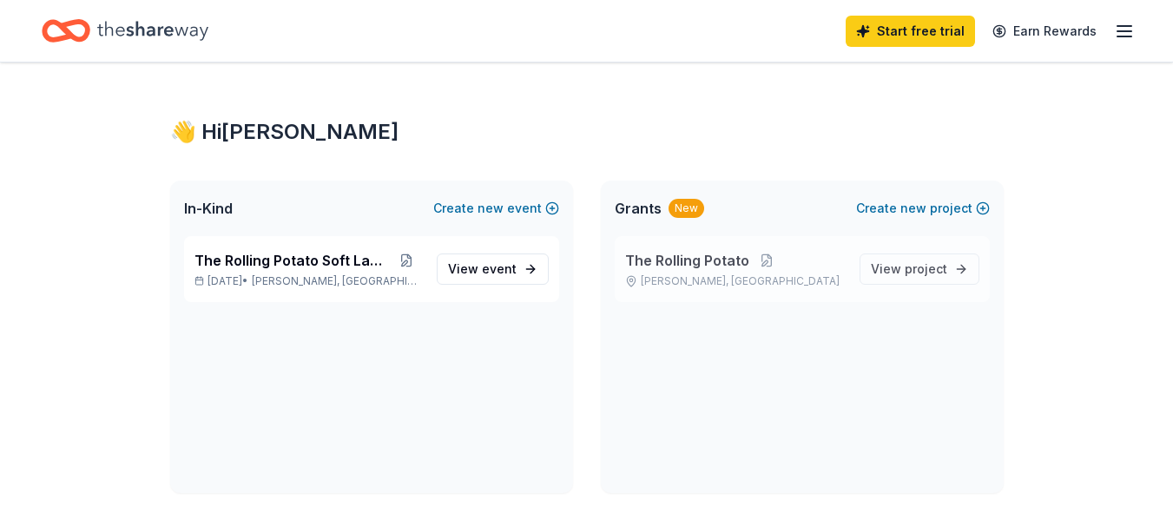
click at [675, 266] on span "The Rolling Potato" at bounding box center [687, 260] width 124 height 21
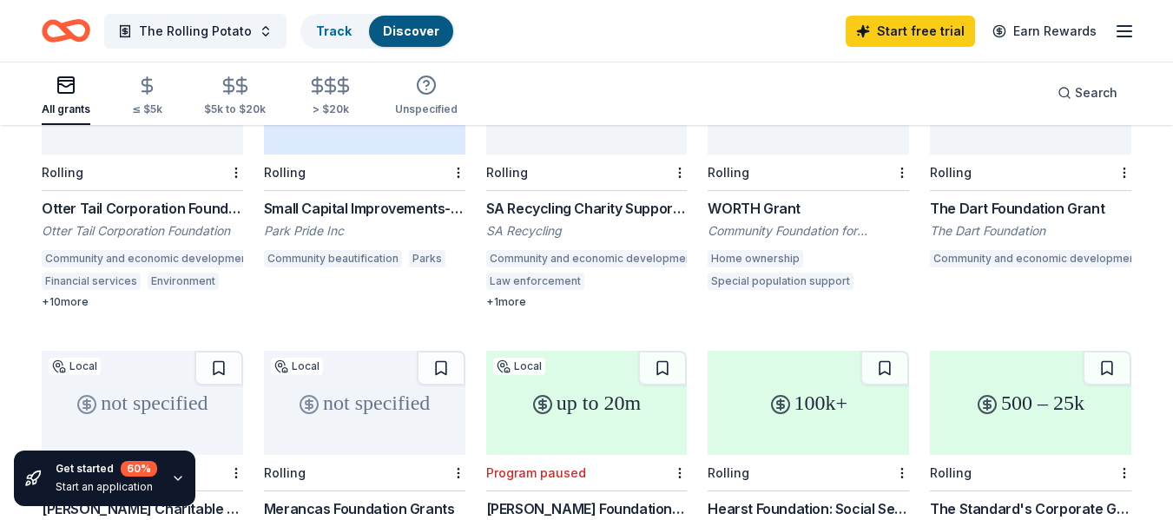
scroll to position [174, 0]
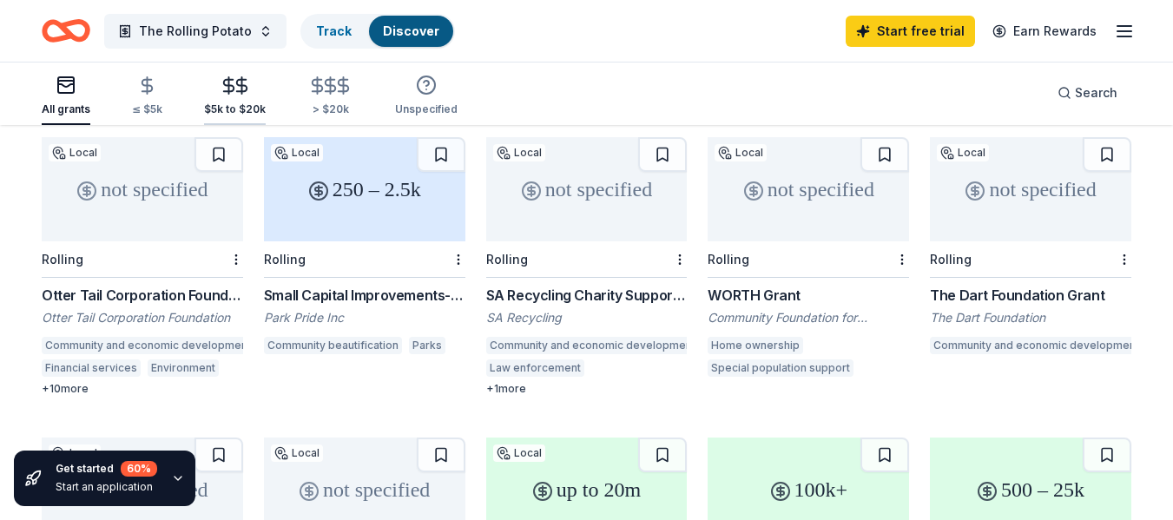
click at [219, 94] on icon "button" at bounding box center [229, 86] width 20 height 20
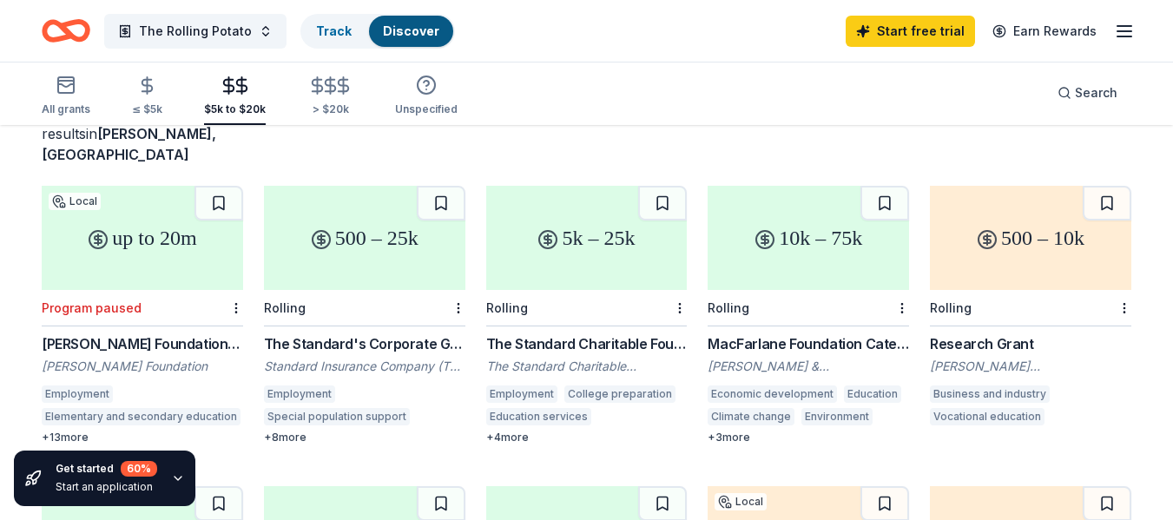
scroll to position [87, 0]
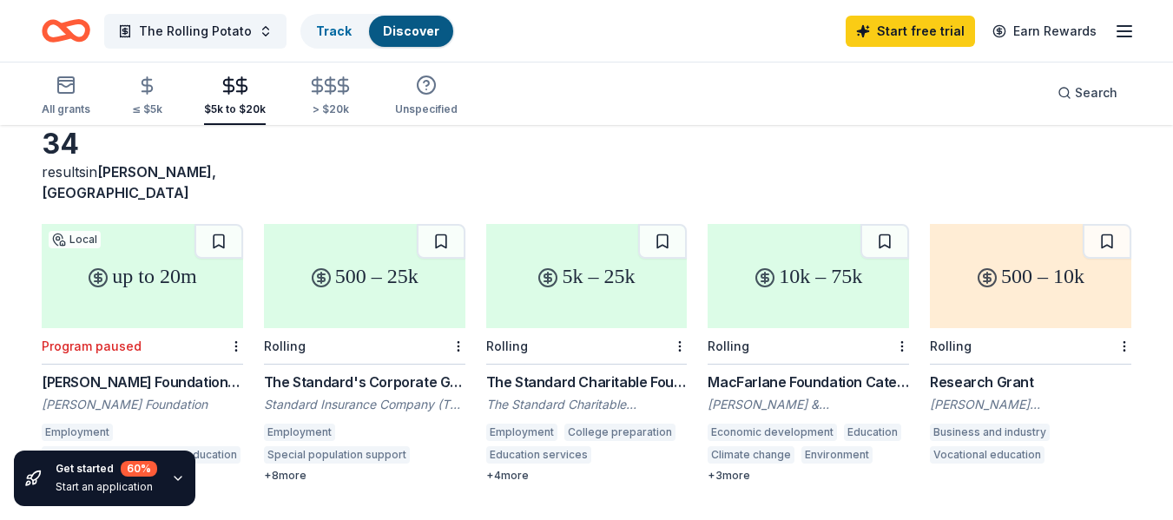
click at [1023, 275] on div "500 – 10k" at bounding box center [1030, 276] width 201 height 104
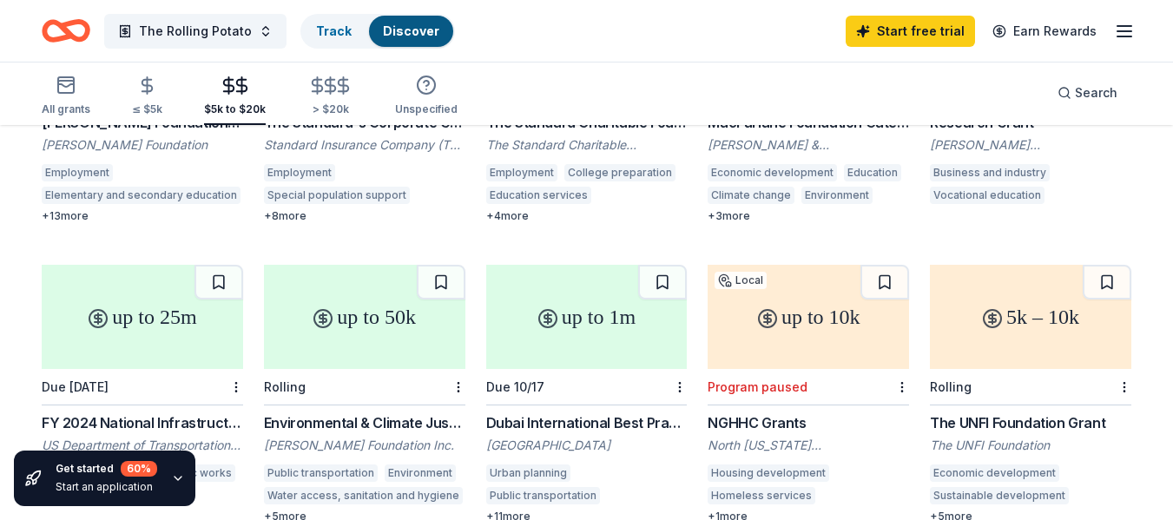
scroll to position [434, 0]
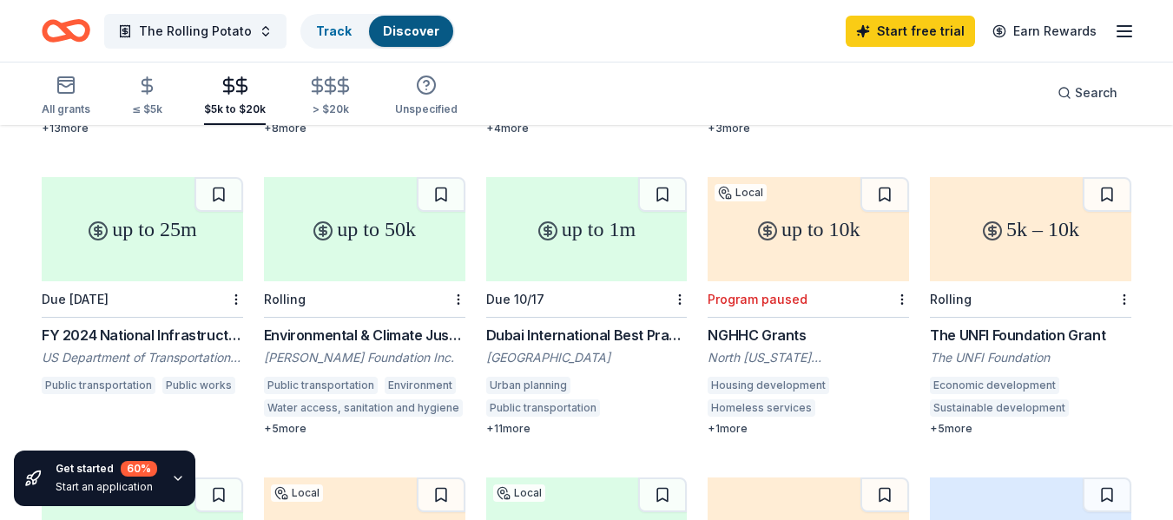
click at [375, 217] on div "up to 50k" at bounding box center [364, 229] width 201 height 104
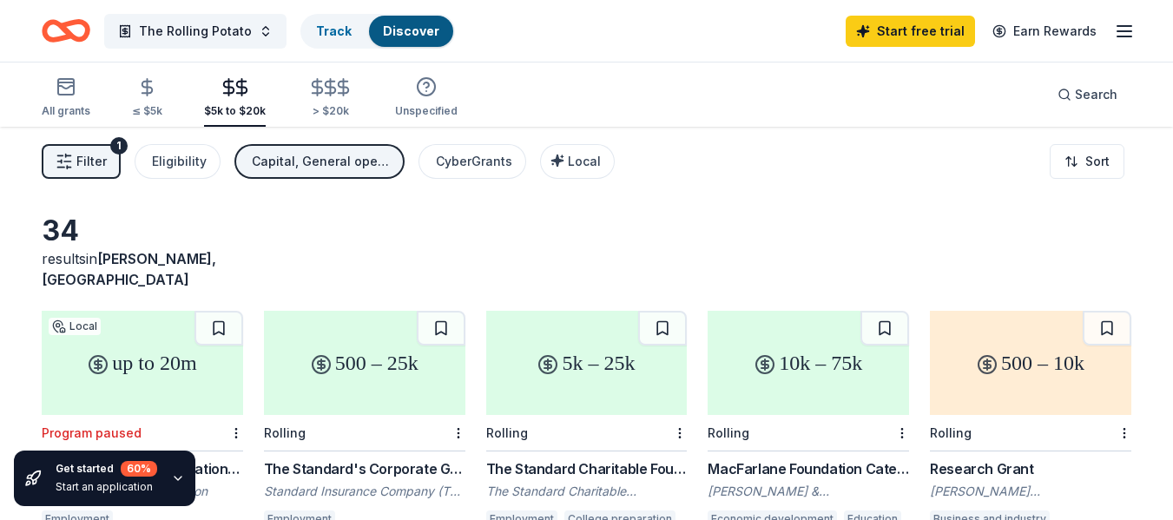
click at [64, 34] on icon "Home" at bounding box center [66, 30] width 49 height 41
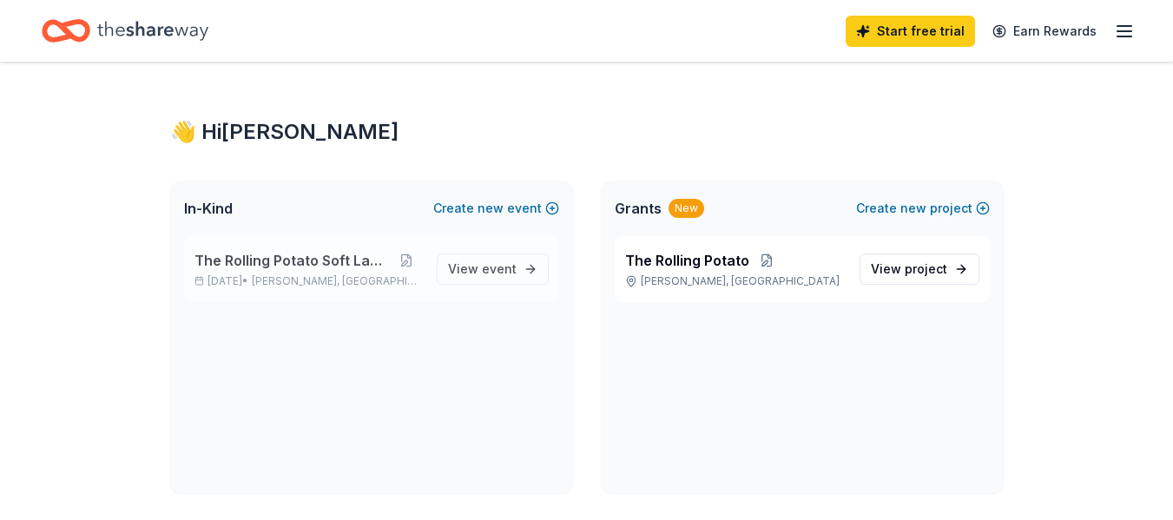
click at [298, 271] on div "The Rolling Potato Soft Launch Sep 28, 2025 • Tucker, GA" at bounding box center [308, 269] width 228 height 38
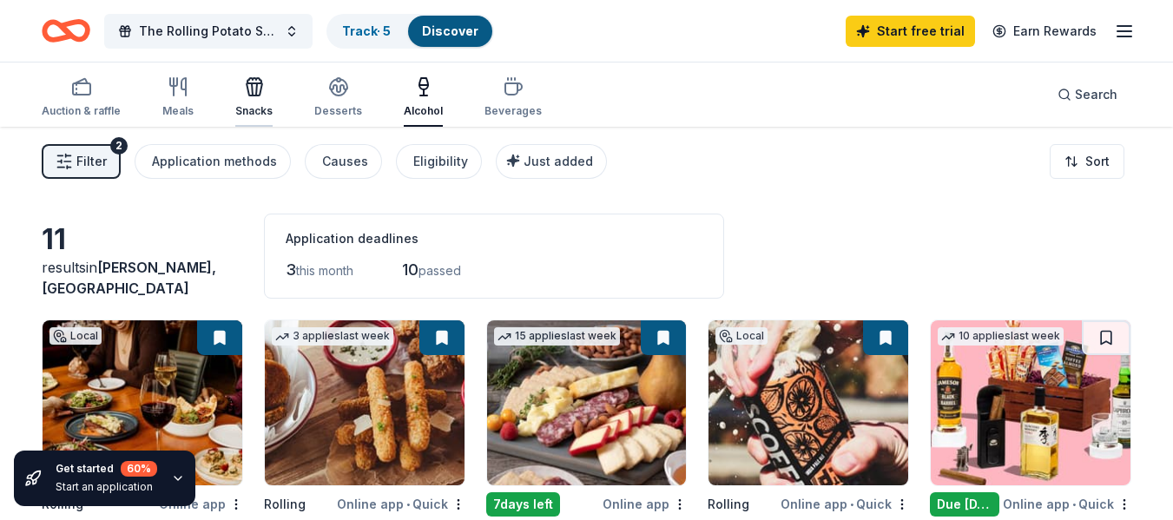
click at [253, 97] on div "Snacks" at bounding box center [253, 97] width 37 height 42
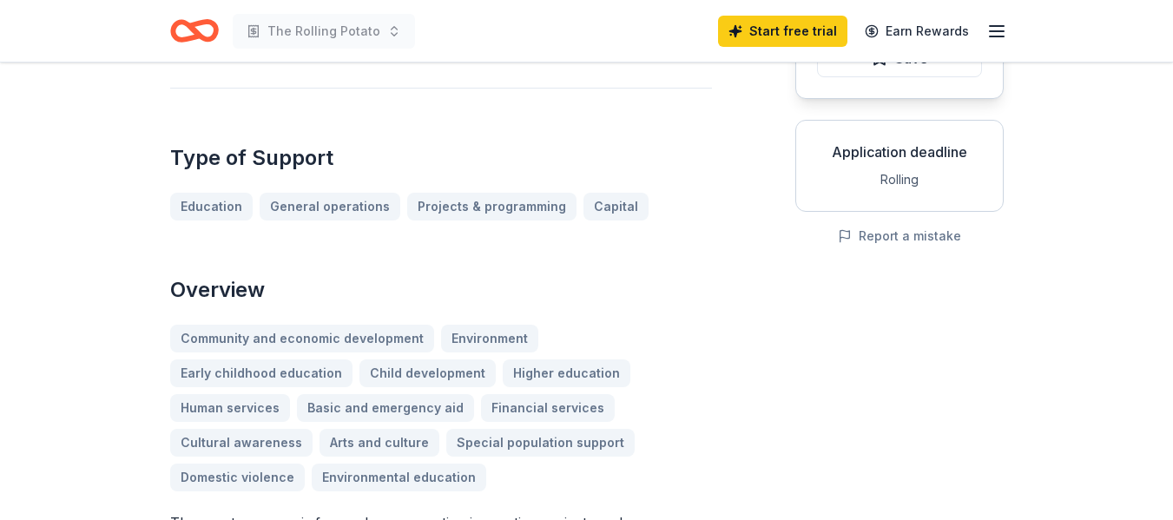
scroll to position [87, 0]
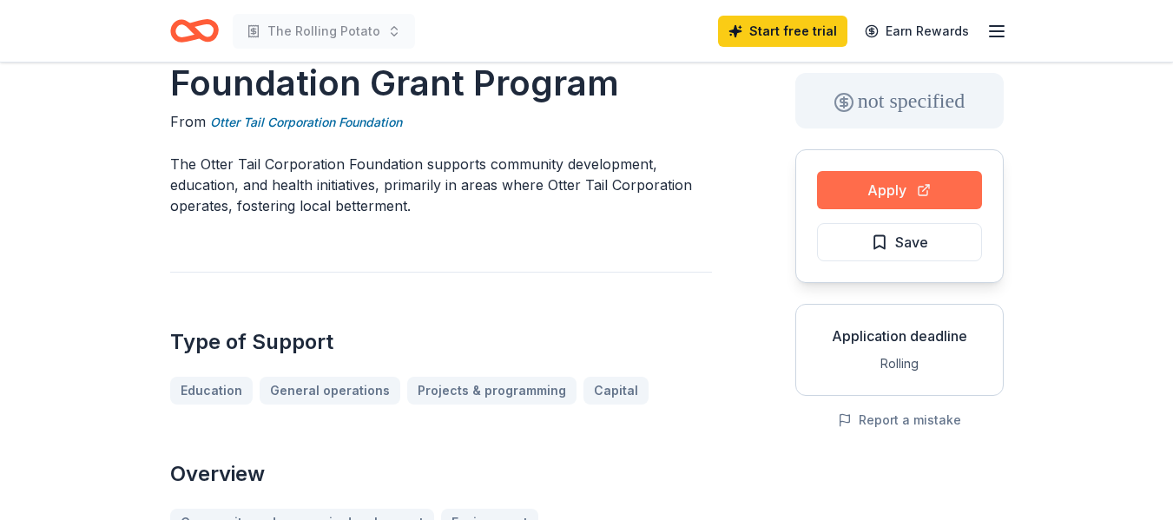
click at [898, 184] on button "Apply" at bounding box center [899, 190] width 165 height 38
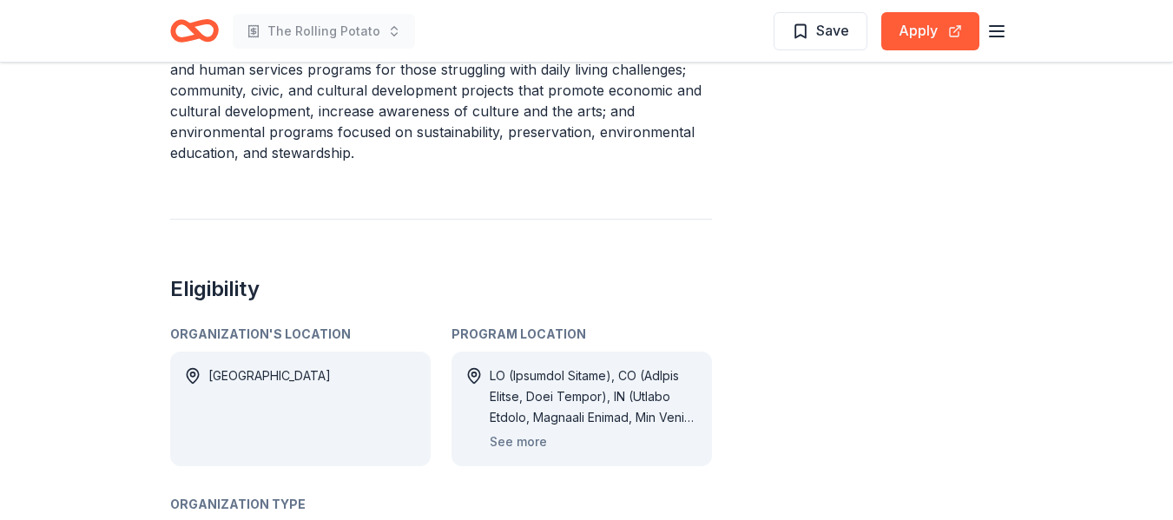
scroll to position [868, 0]
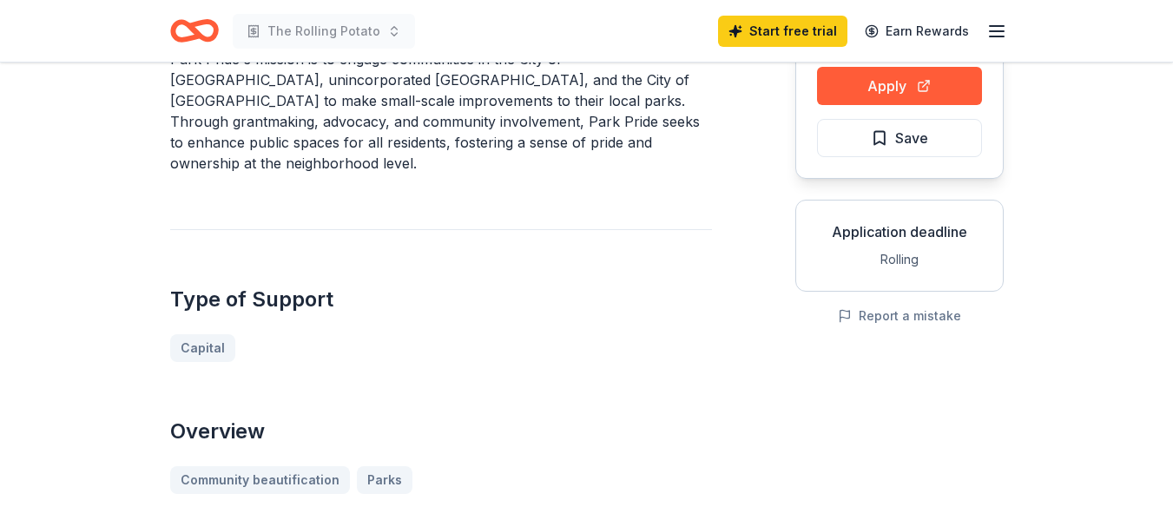
scroll to position [87, 0]
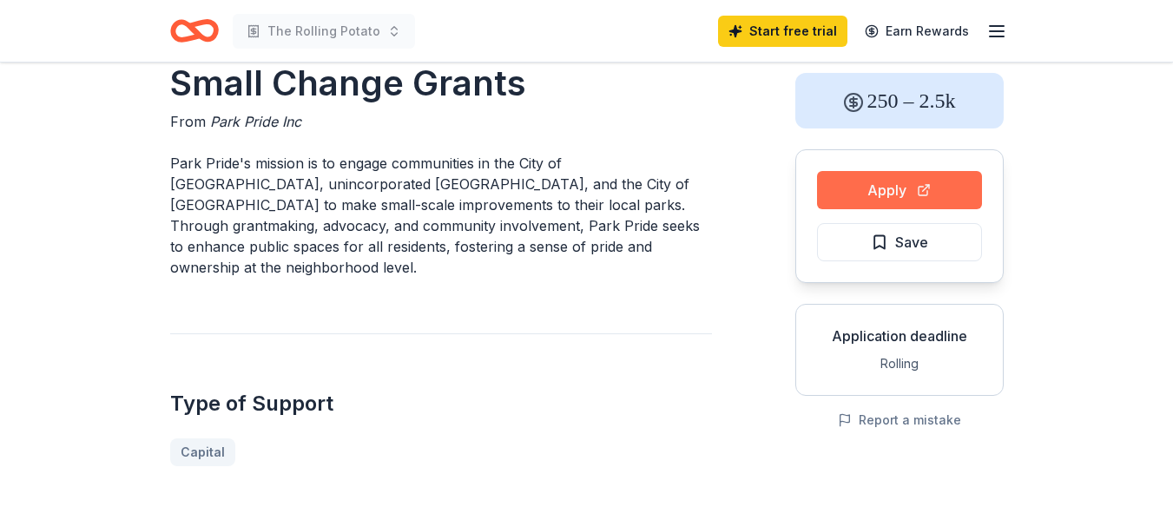
click at [897, 189] on button "Apply" at bounding box center [899, 190] width 165 height 38
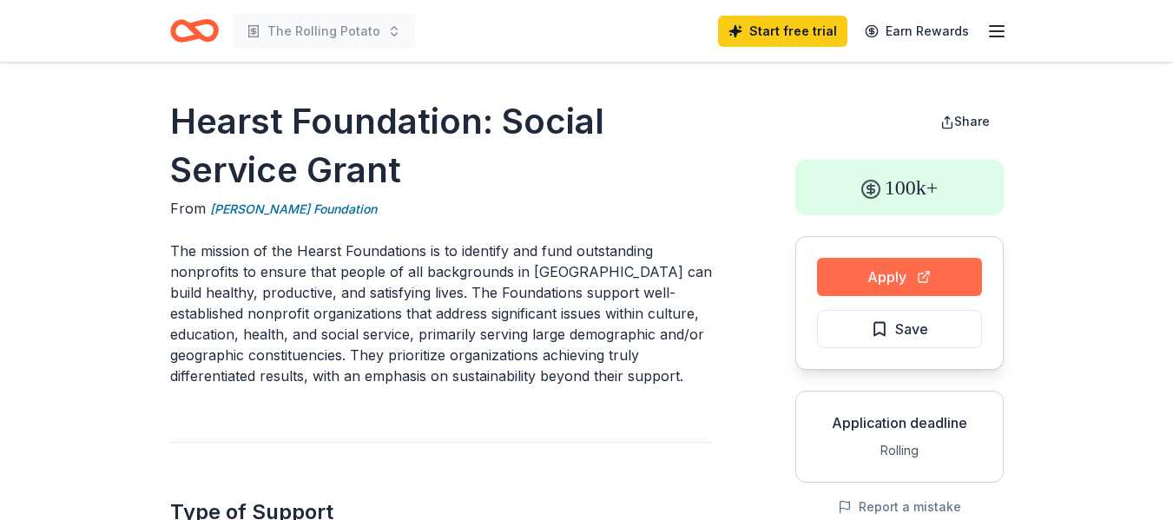
click at [868, 267] on button "Apply" at bounding box center [899, 277] width 165 height 38
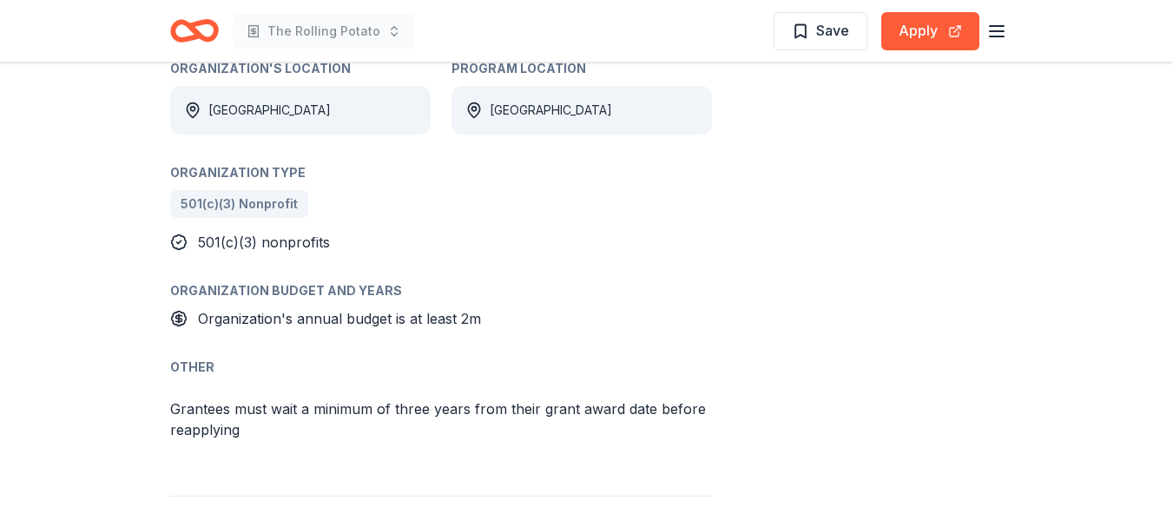
scroll to position [1302, 0]
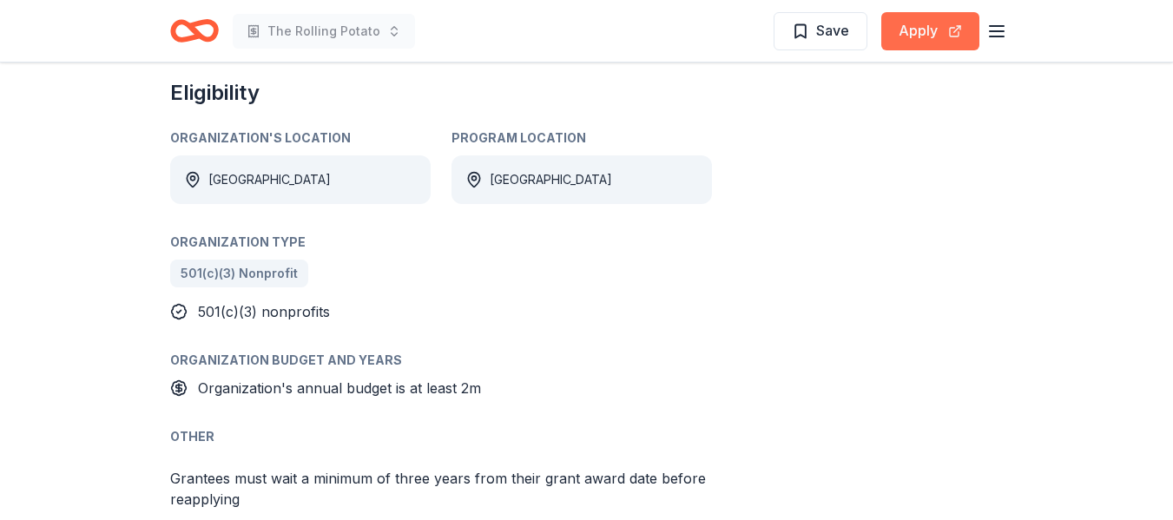
click at [926, 33] on button "Apply" at bounding box center [930, 31] width 98 height 38
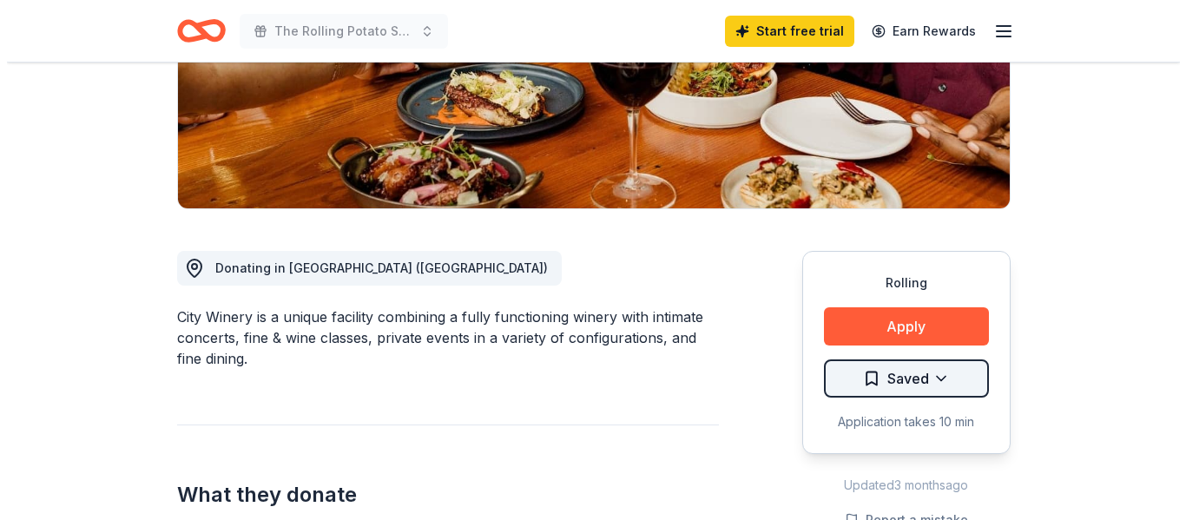
scroll to position [434, 0]
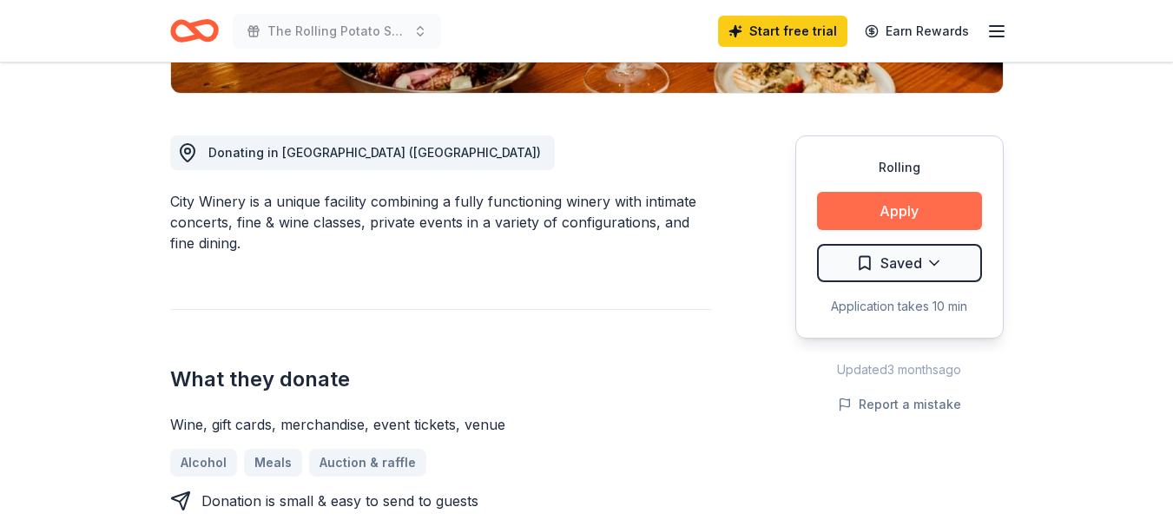
click at [903, 194] on button "Apply" at bounding box center [899, 211] width 165 height 38
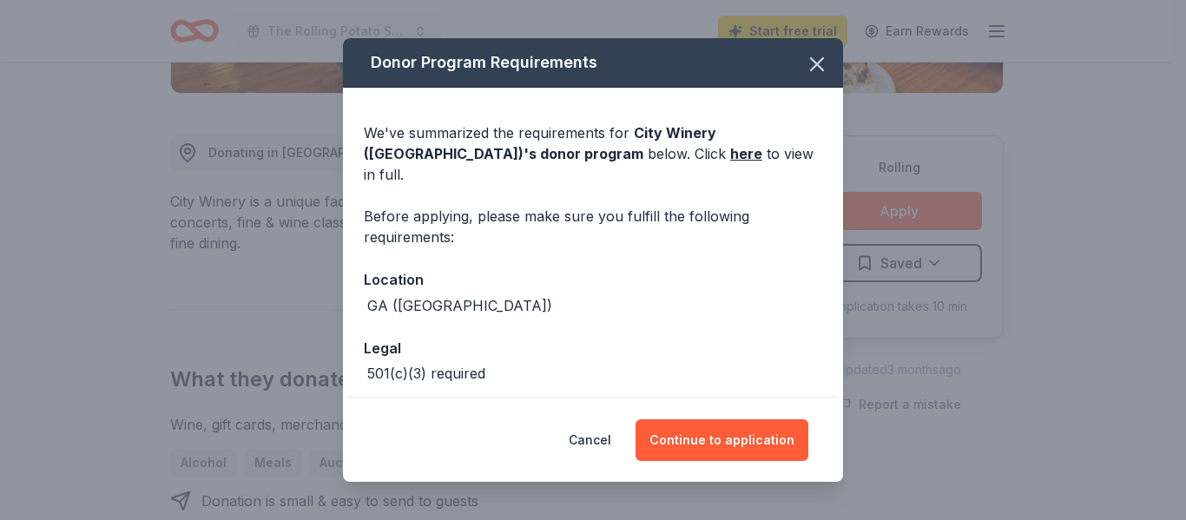
scroll to position [57, 0]
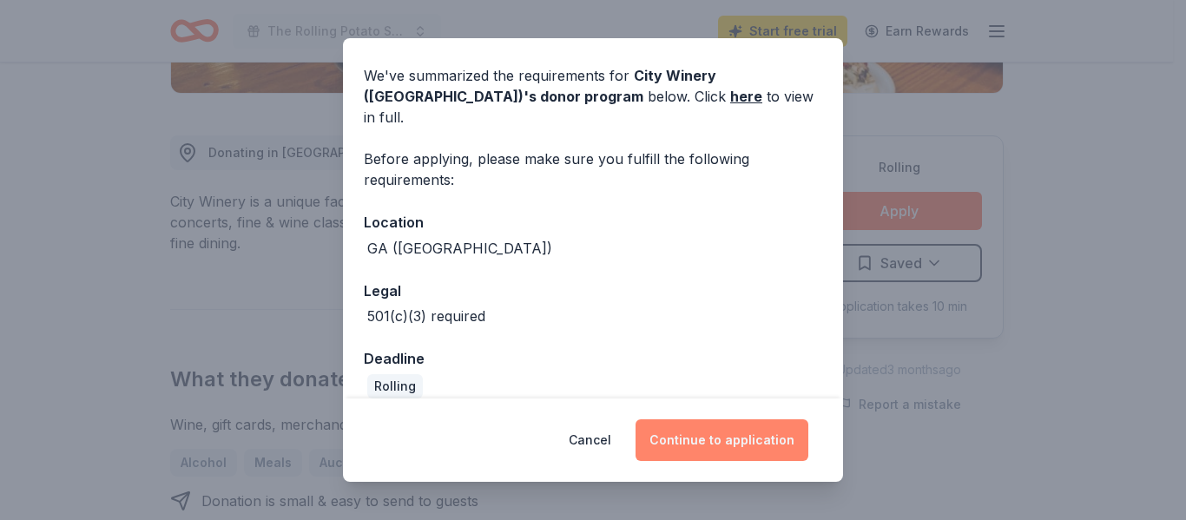
click at [726, 432] on button "Continue to application" at bounding box center [722, 440] width 173 height 42
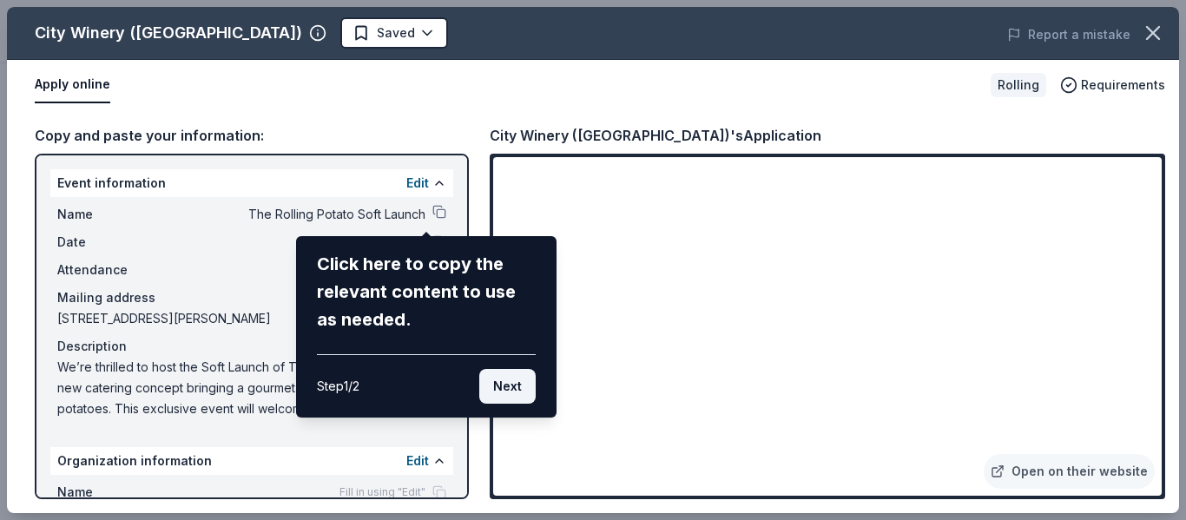
click at [512, 394] on button "Next" at bounding box center [507, 386] width 56 height 35
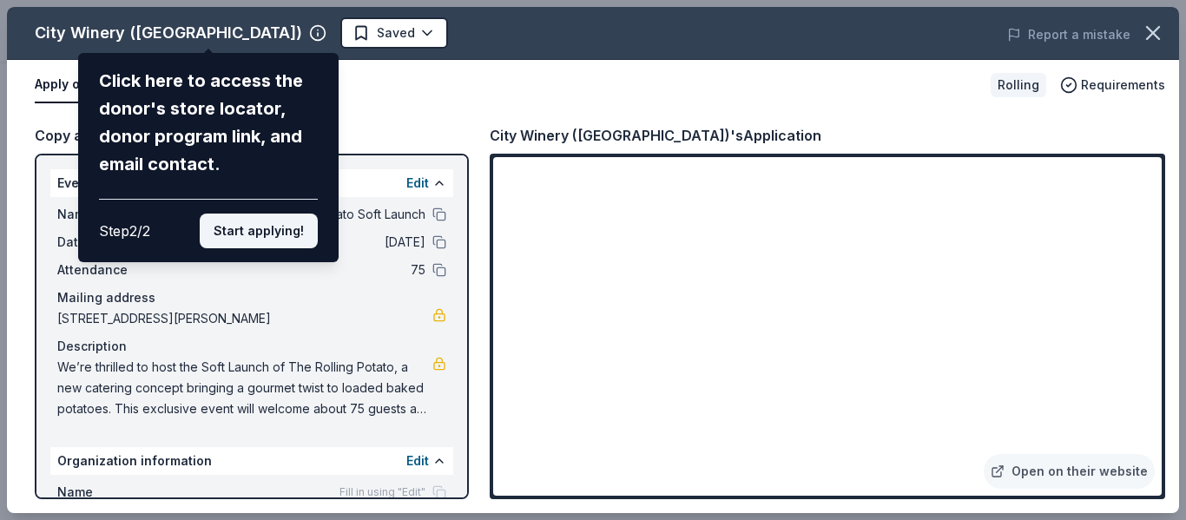
click at [268, 245] on button "Start applying!" at bounding box center [259, 231] width 118 height 35
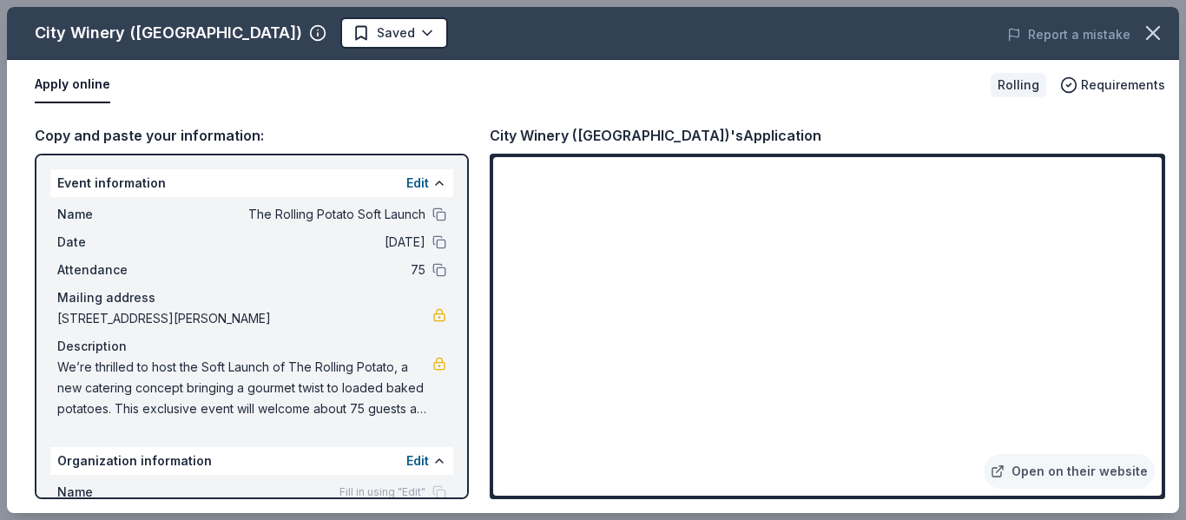
click at [936, 438] on div "City Winery (Atlanta) Saved Report a mistake Apply online Rolling Requirements …" at bounding box center [593, 260] width 1172 height 506
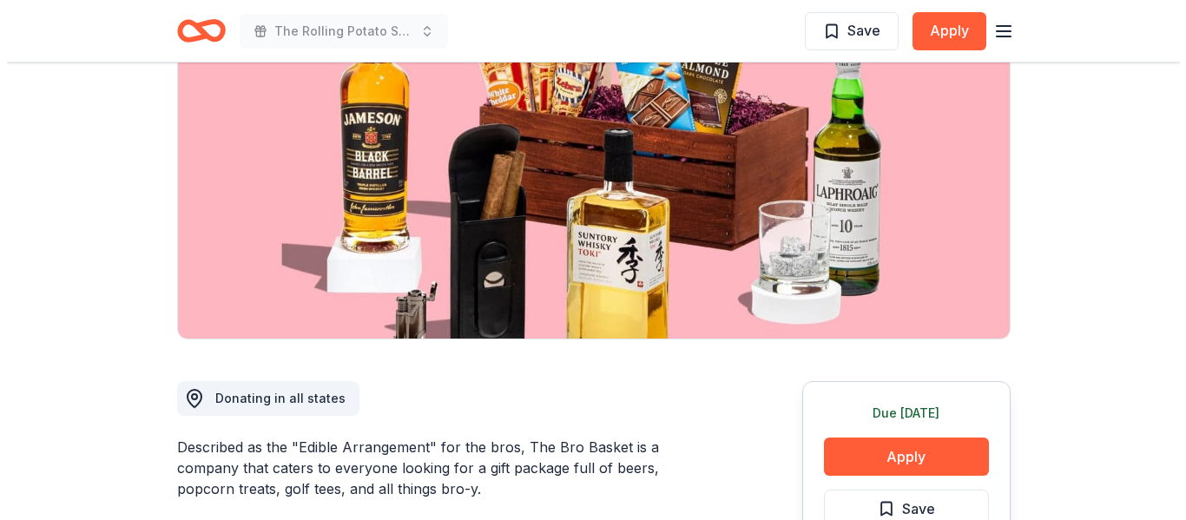
scroll to position [260, 0]
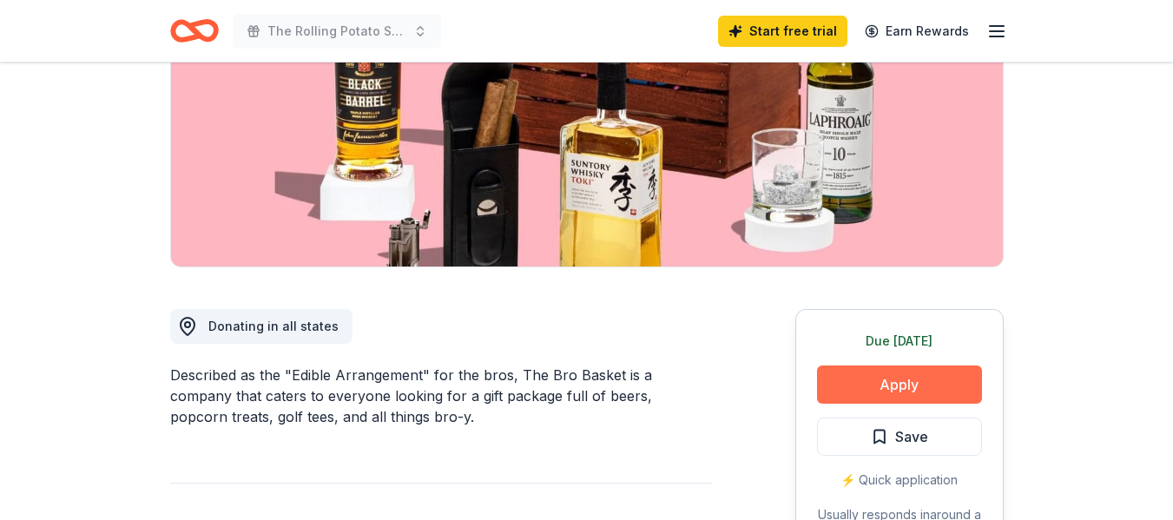
click at [886, 386] on button "Apply" at bounding box center [899, 385] width 165 height 38
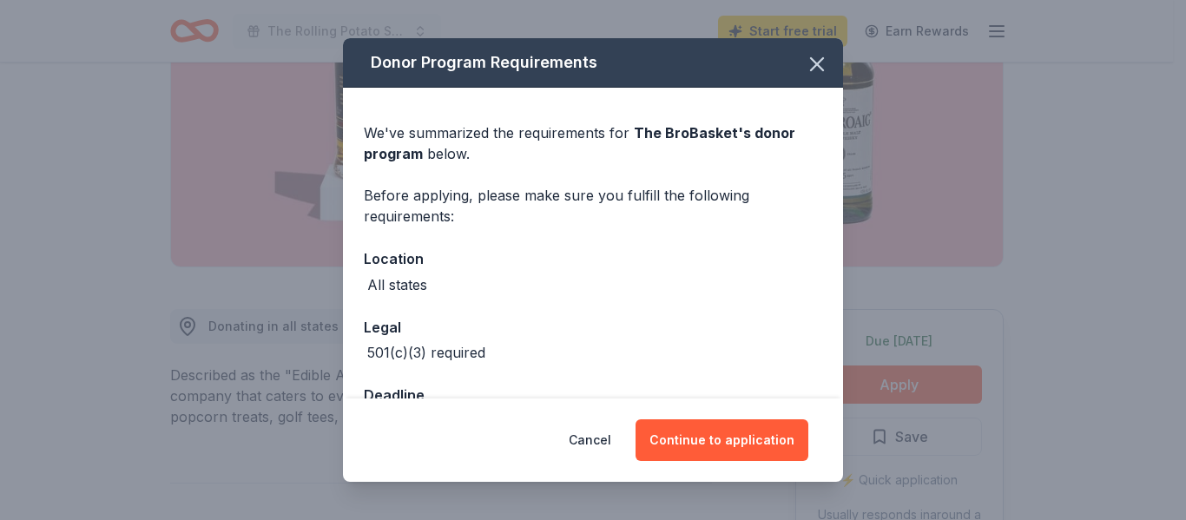
scroll to position [57, 0]
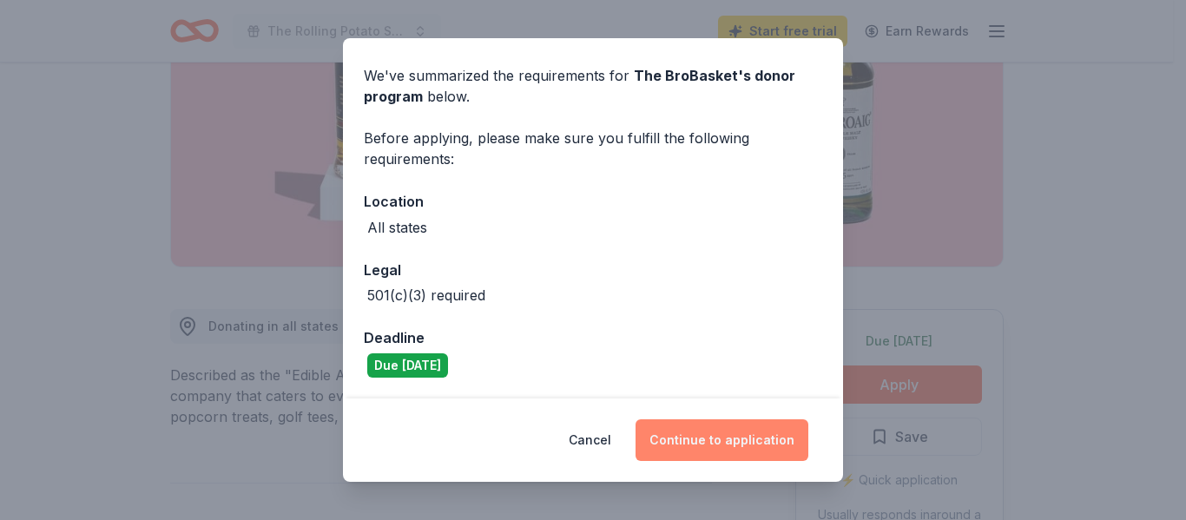
click at [701, 442] on button "Continue to application" at bounding box center [722, 440] width 173 height 42
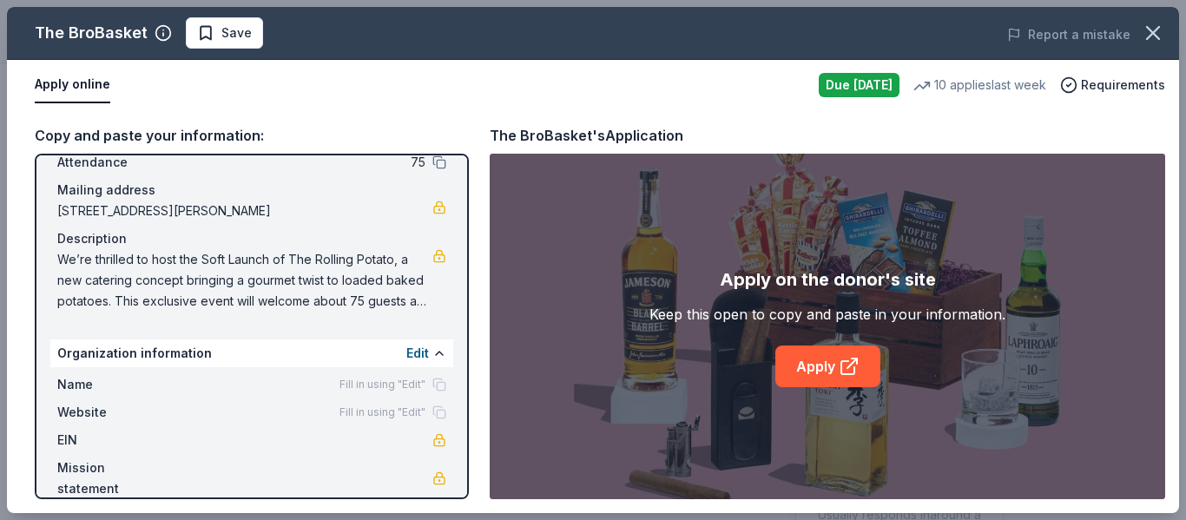
scroll to position [130, 0]
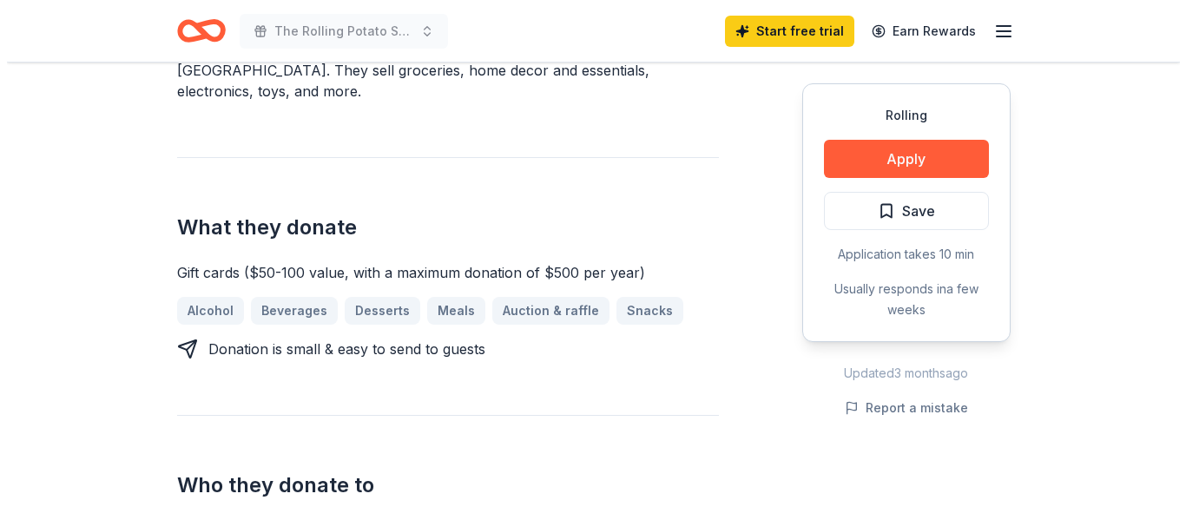
scroll to position [781, 0]
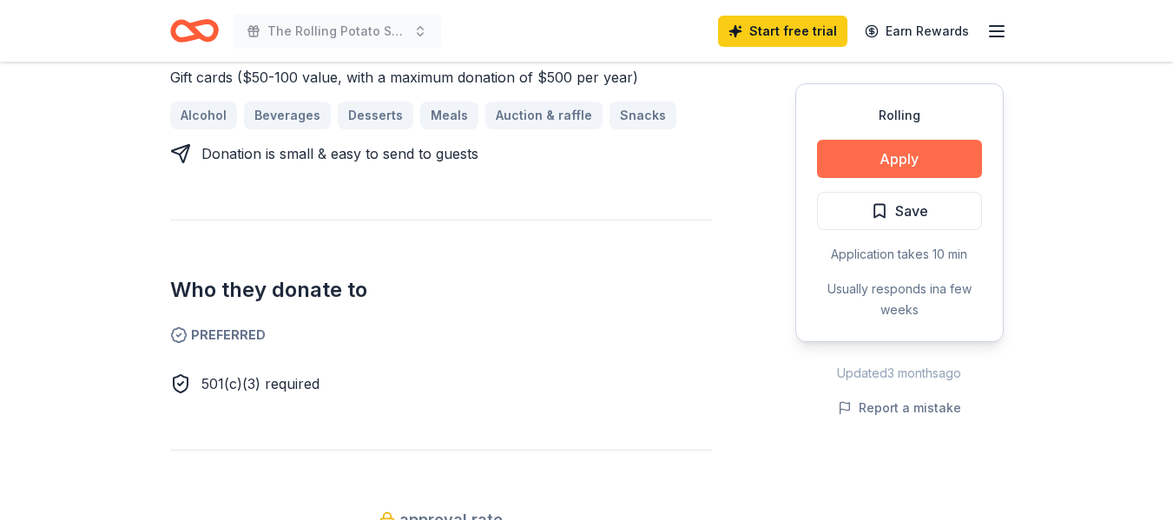
click at [912, 165] on button "Apply" at bounding box center [899, 159] width 165 height 38
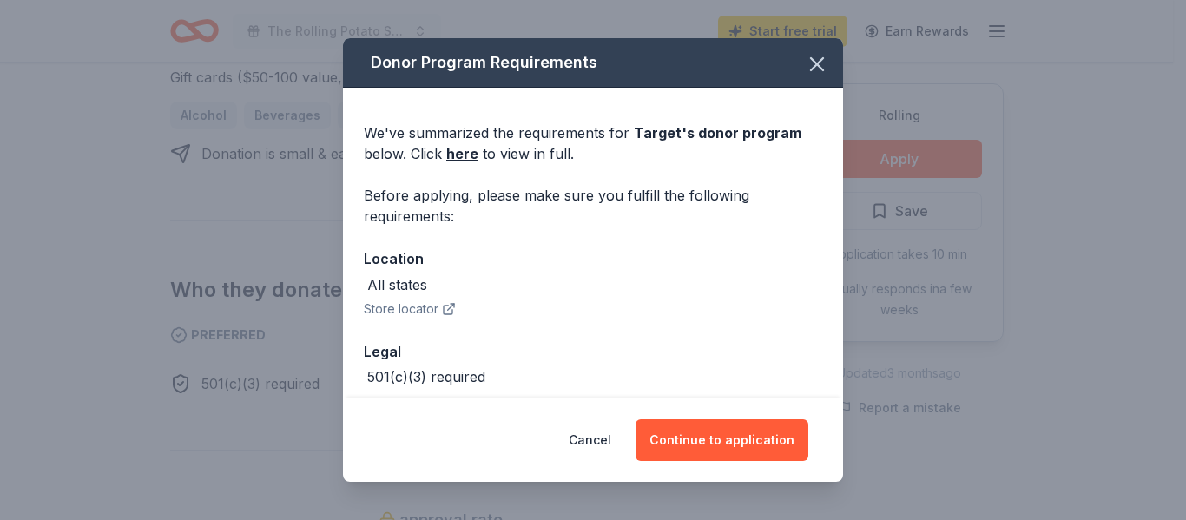
scroll to position [82, 0]
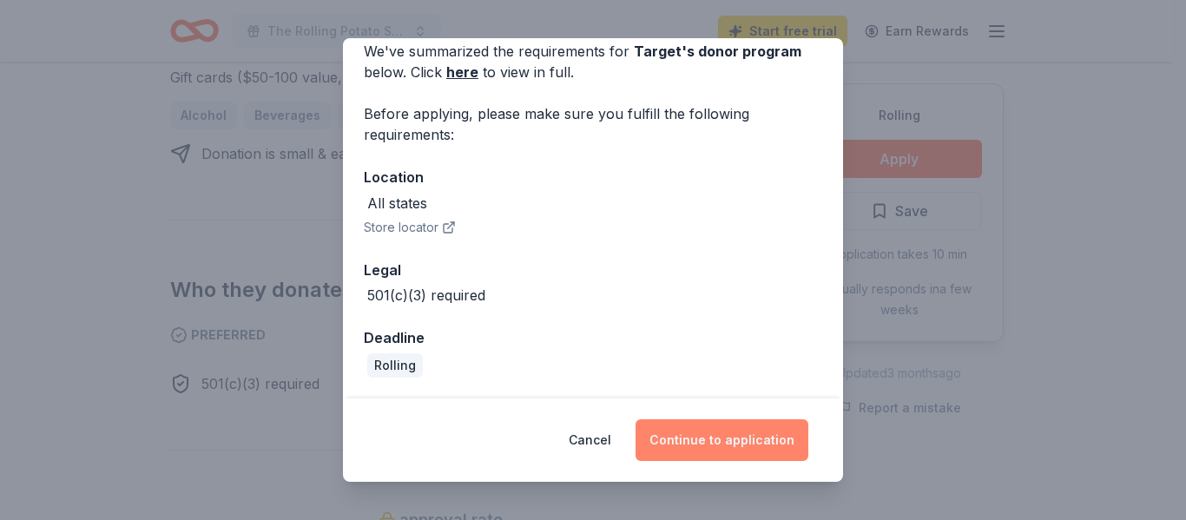
click at [741, 442] on button "Continue to application" at bounding box center [722, 440] width 173 height 42
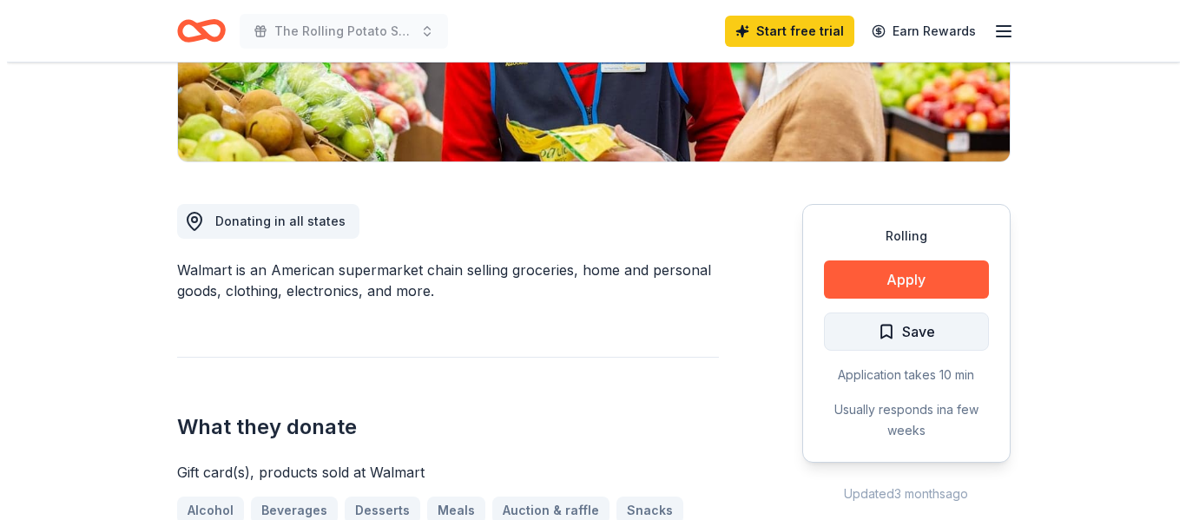
scroll to position [434, 0]
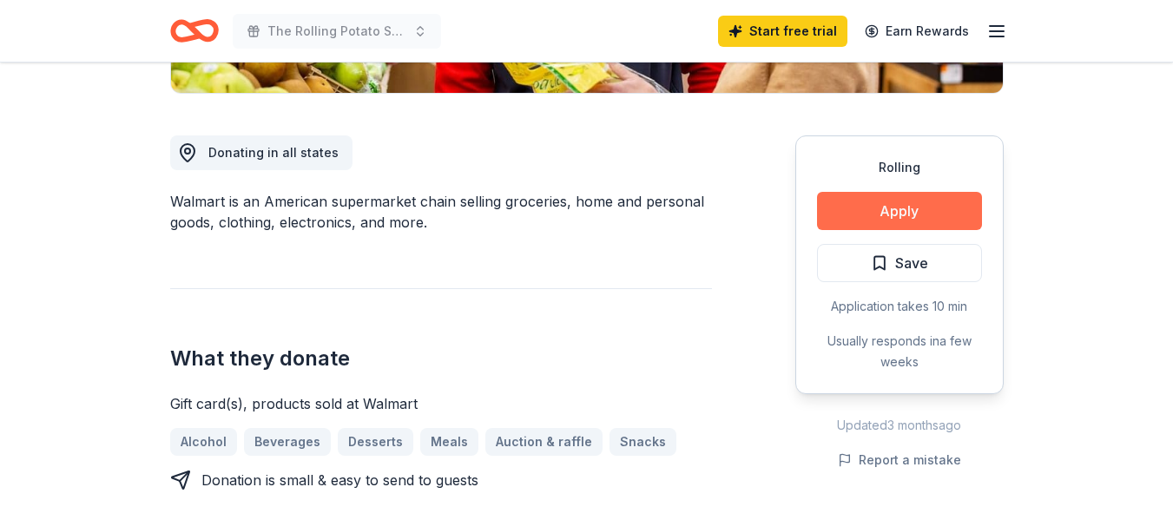
click at [925, 219] on button "Apply" at bounding box center [899, 211] width 165 height 38
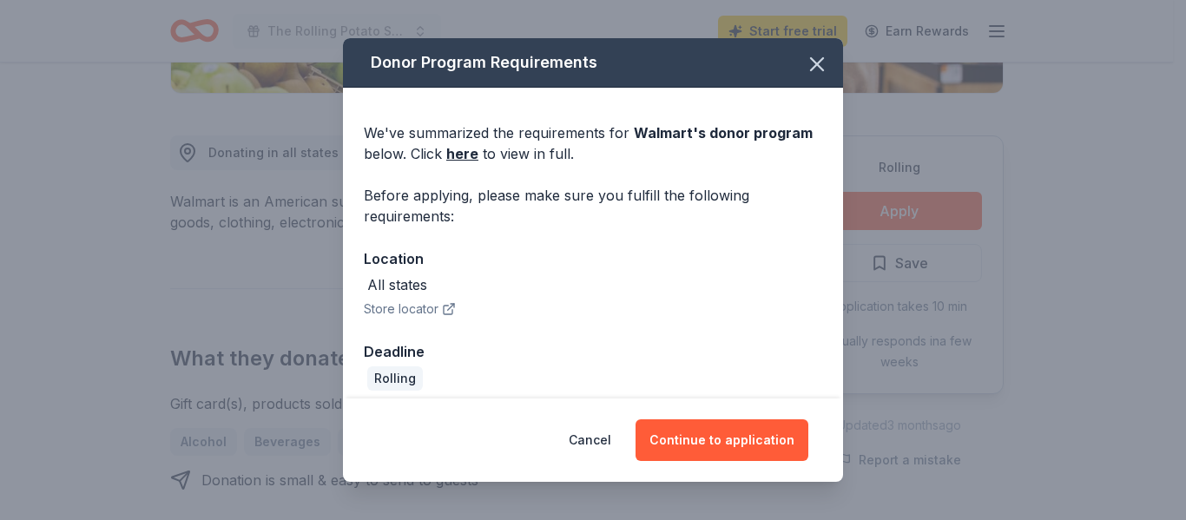
scroll to position [13, 0]
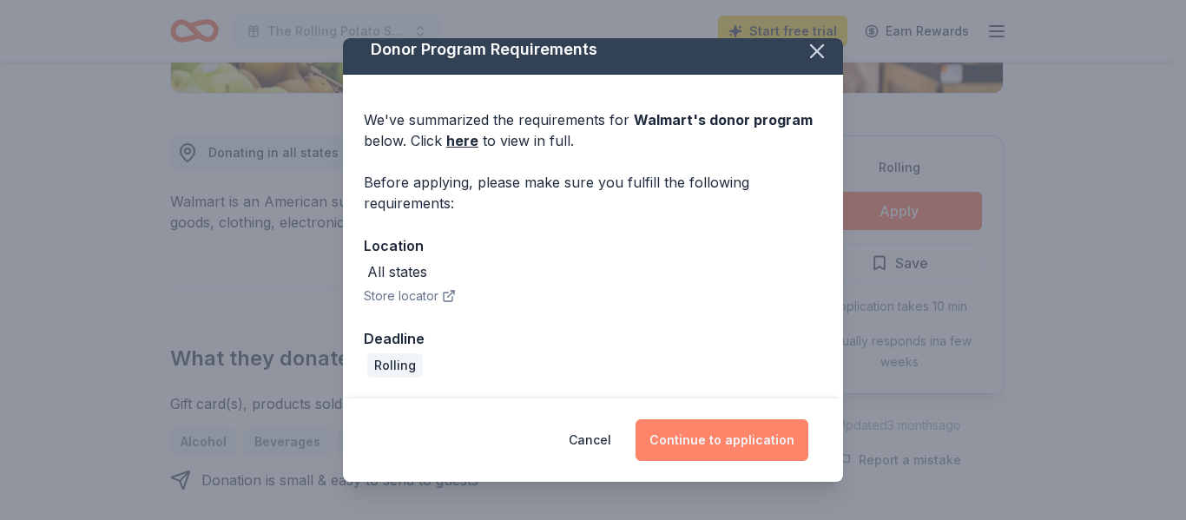
click at [728, 445] on button "Continue to application" at bounding box center [722, 440] width 173 height 42
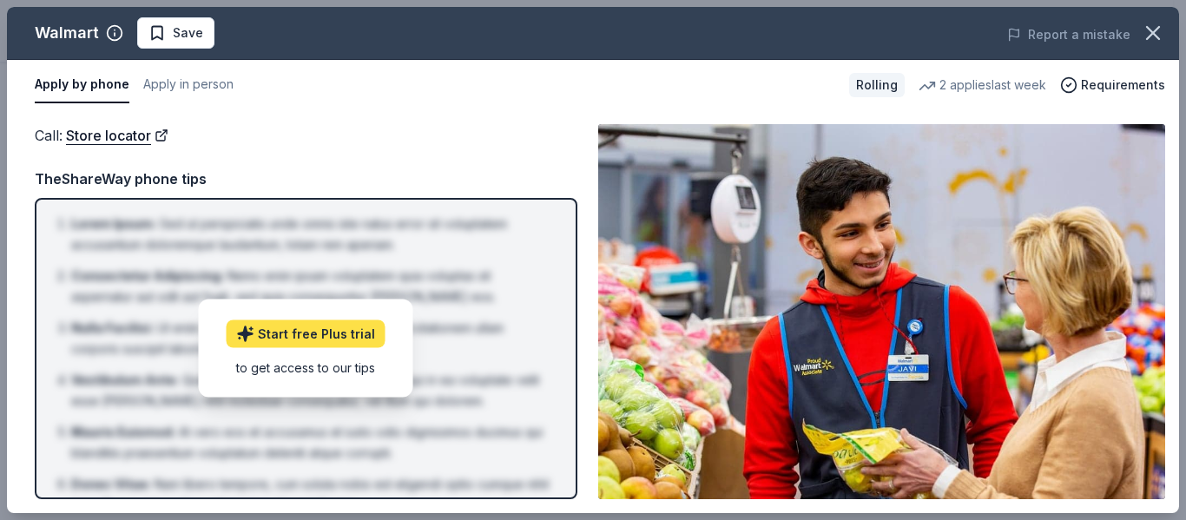
click at [305, 333] on link "Start free Plus trial" at bounding box center [306, 334] width 159 height 28
click at [326, 359] on div "to get access to our tips" at bounding box center [306, 368] width 159 height 18
click at [332, 369] on div "to get access to our tips" at bounding box center [306, 368] width 159 height 18
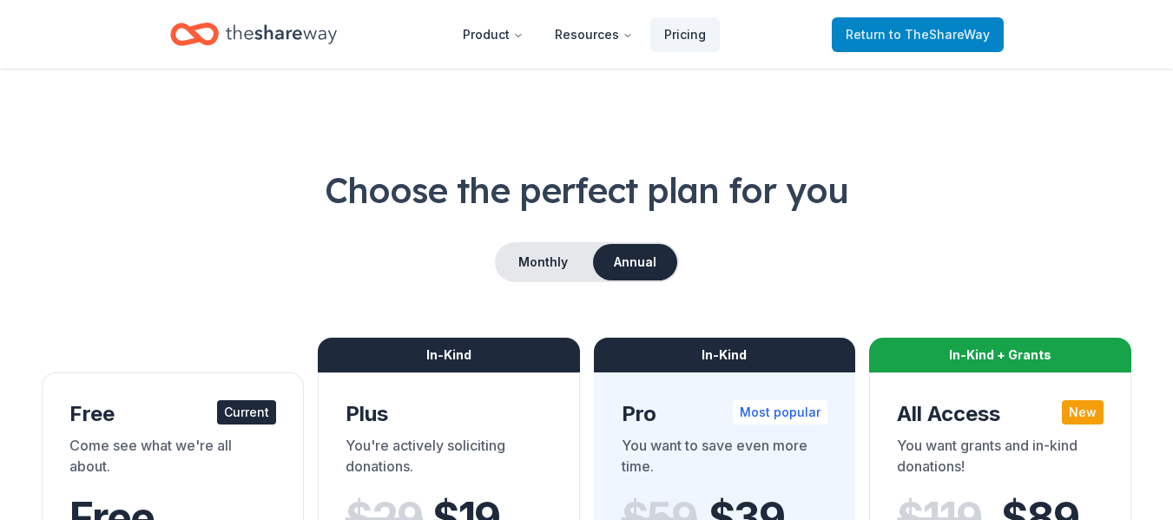
click at [911, 36] on span "to TheShareWay" at bounding box center [939, 34] width 101 height 15
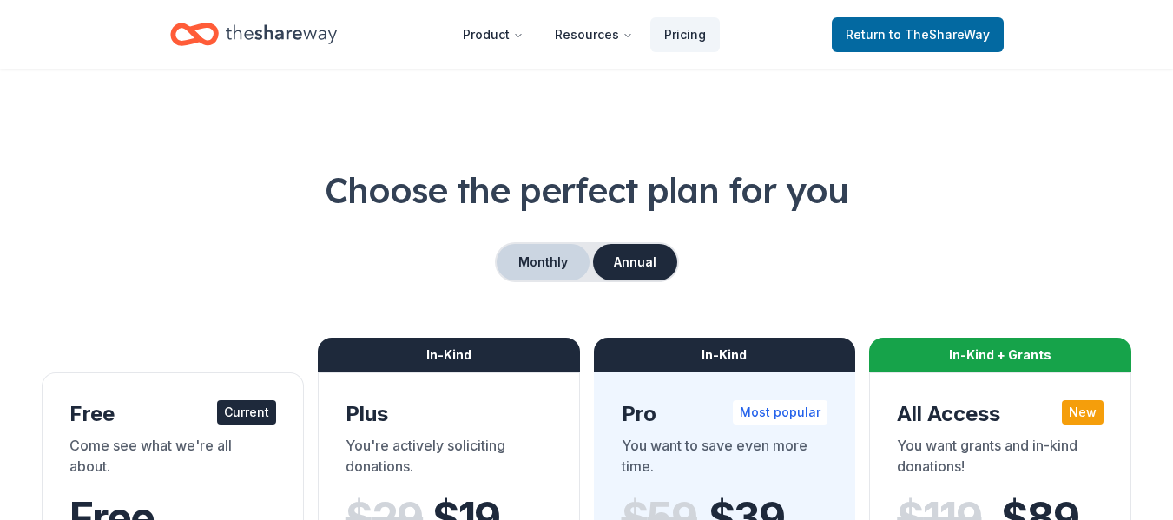
click at [550, 266] on button "Monthly" at bounding box center [543, 262] width 93 height 36
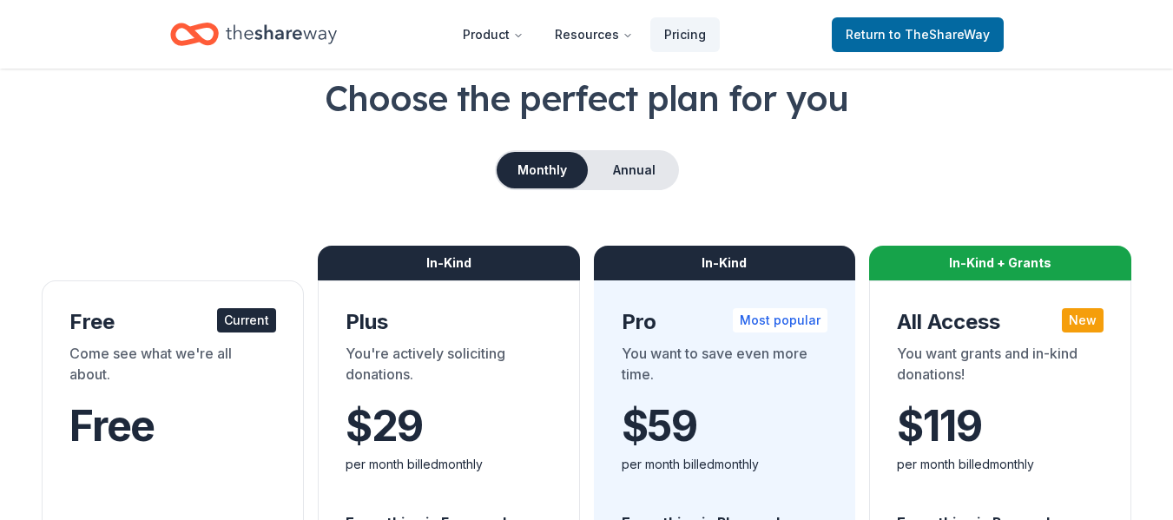
scroll to position [87, 0]
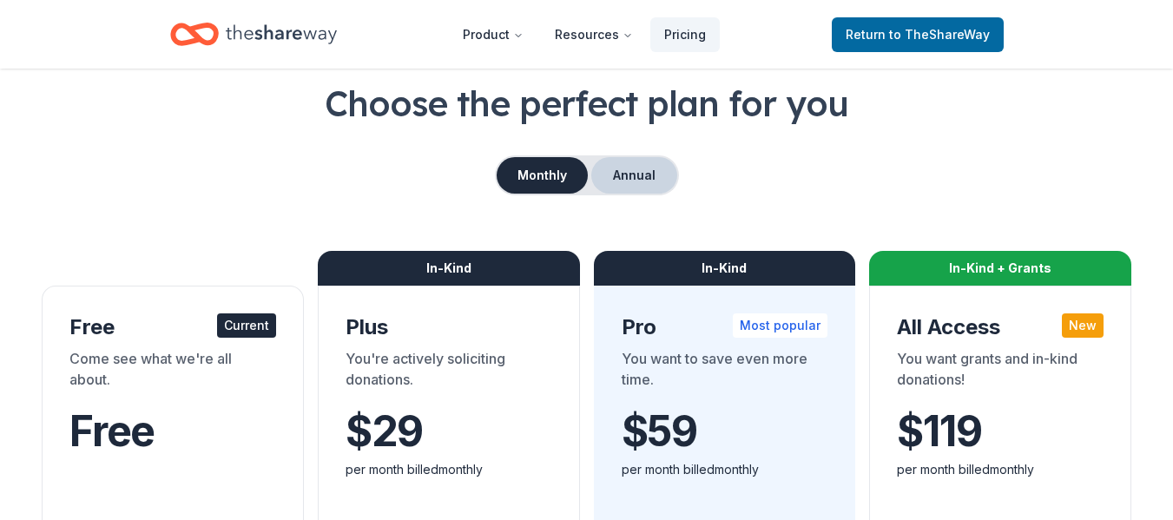
click at [632, 178] on button "Annual" at bounding box center [634, 175] width 86 height 36
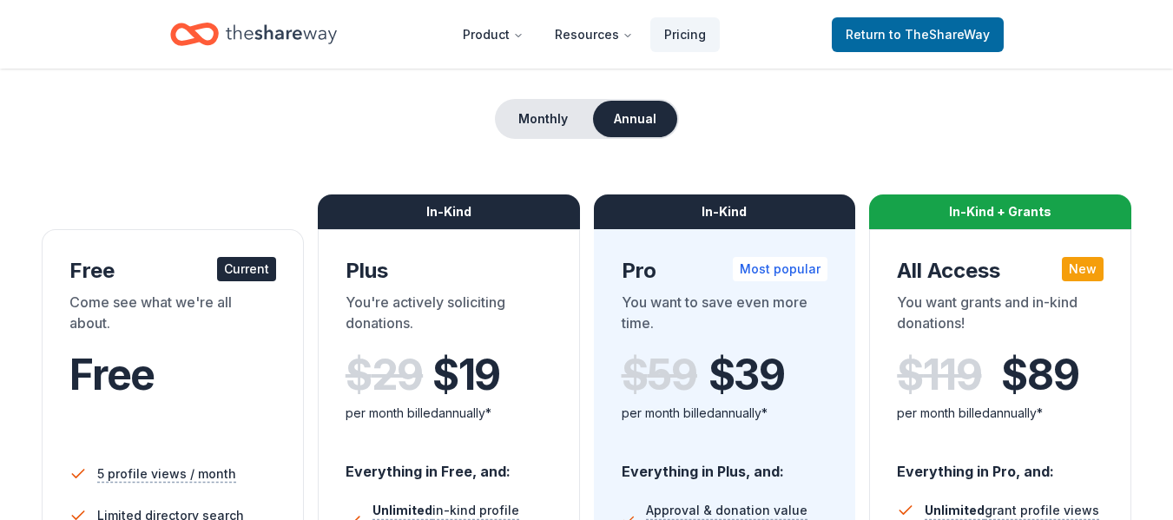
scroll to position [174, 0]
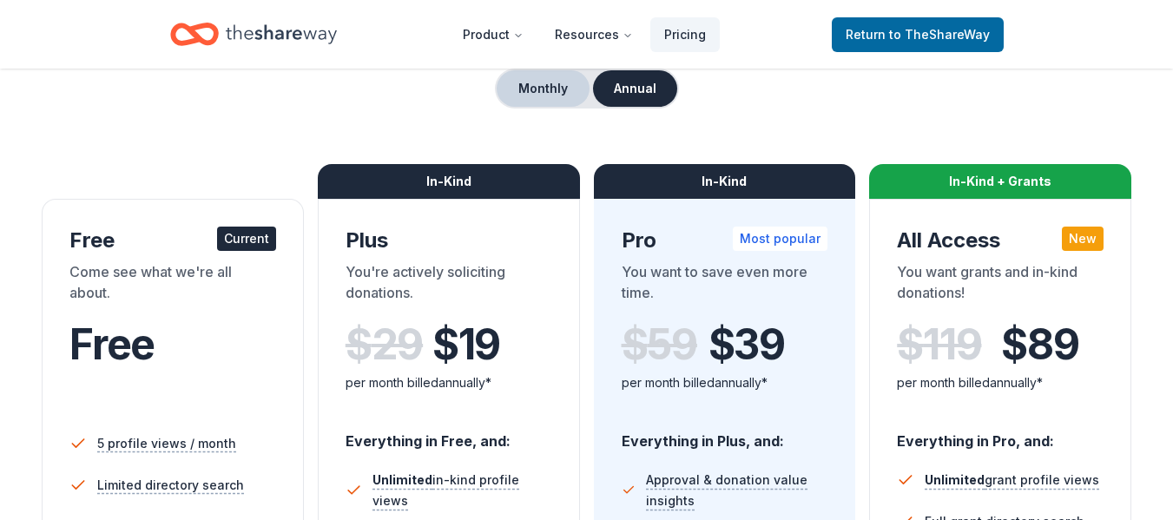
click at [542, 93] on button "Monthly" at bounding box center [543, 88] width 93 height 36
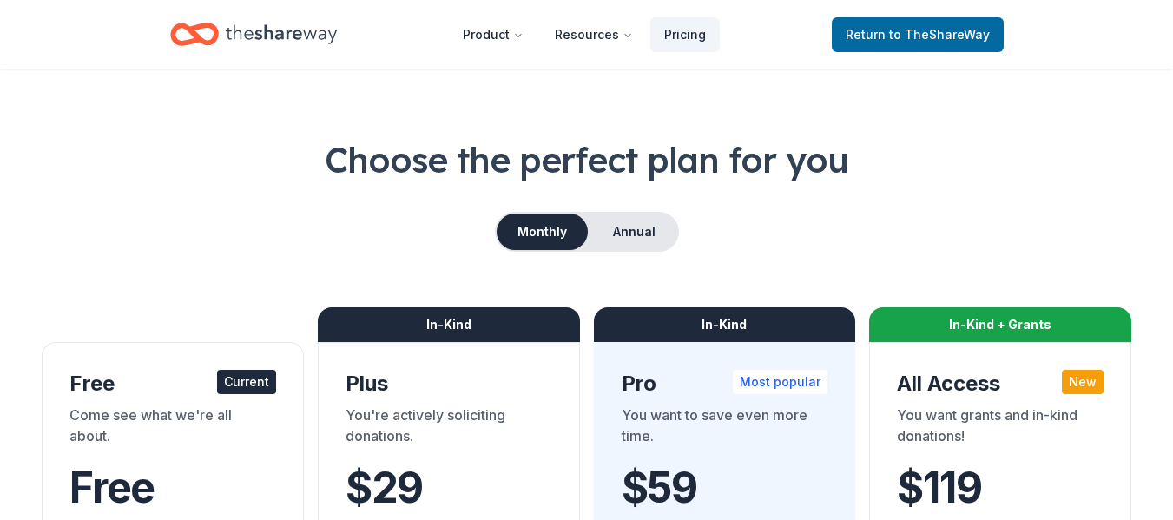
scroll to position [0, 0]
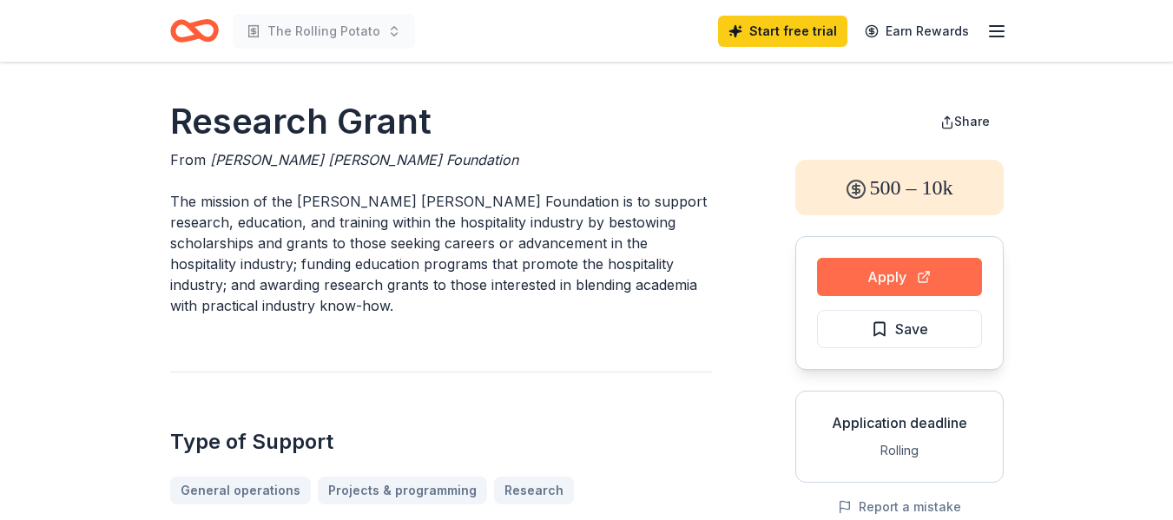
click at [880, 275] on button "Apply" at bounding box center [899, 277] width 165 height 38
click at [901, 274] on button "Apply" at bounding box center [899, 277] width 165 height 38
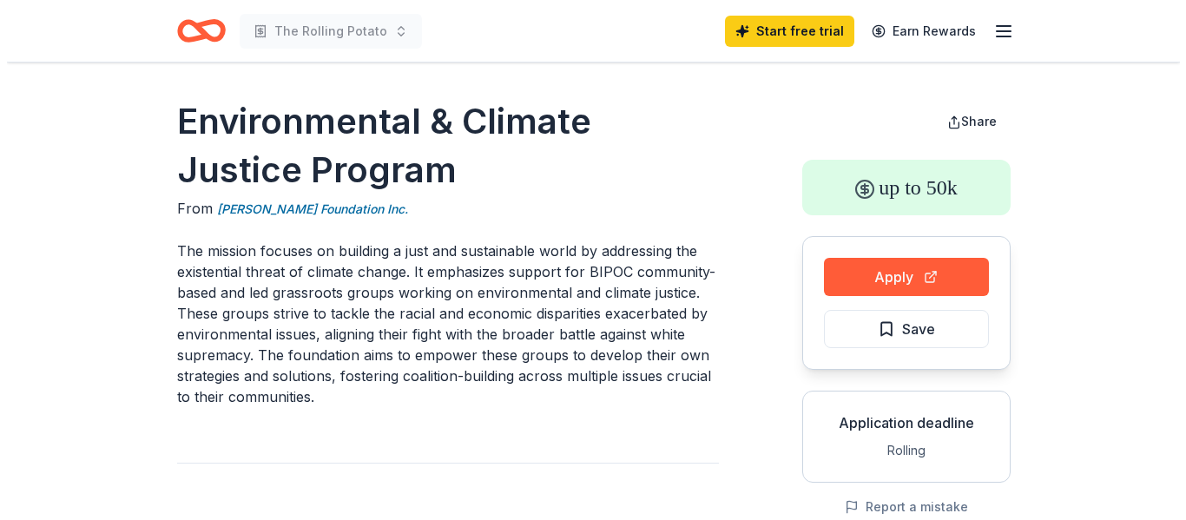
scroll to position [87, 0]
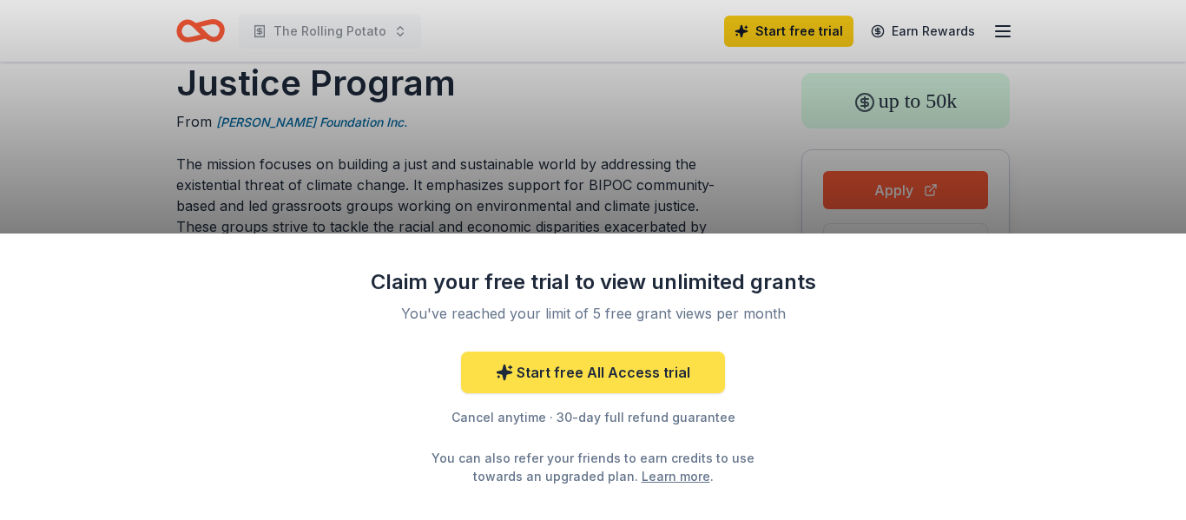
click at [642, 364] on link "Start free All Access trial" at bounding box center [593, 373] width 264 height 42
